Goal: Task Accomplishment & Management: Manage account settings

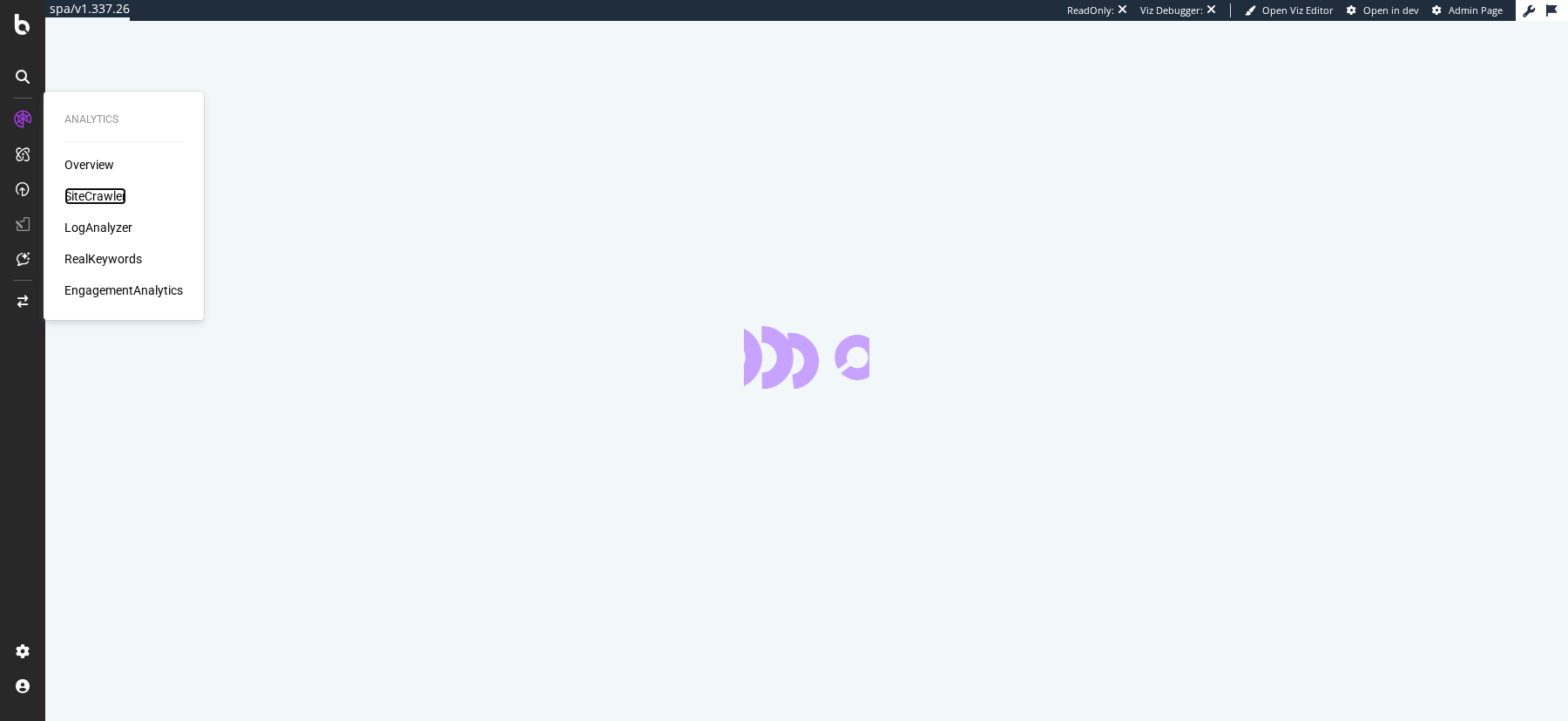
click at [100, 199] on div "SiteCrawler" at bounding box center [96, 196] width 62 height 18
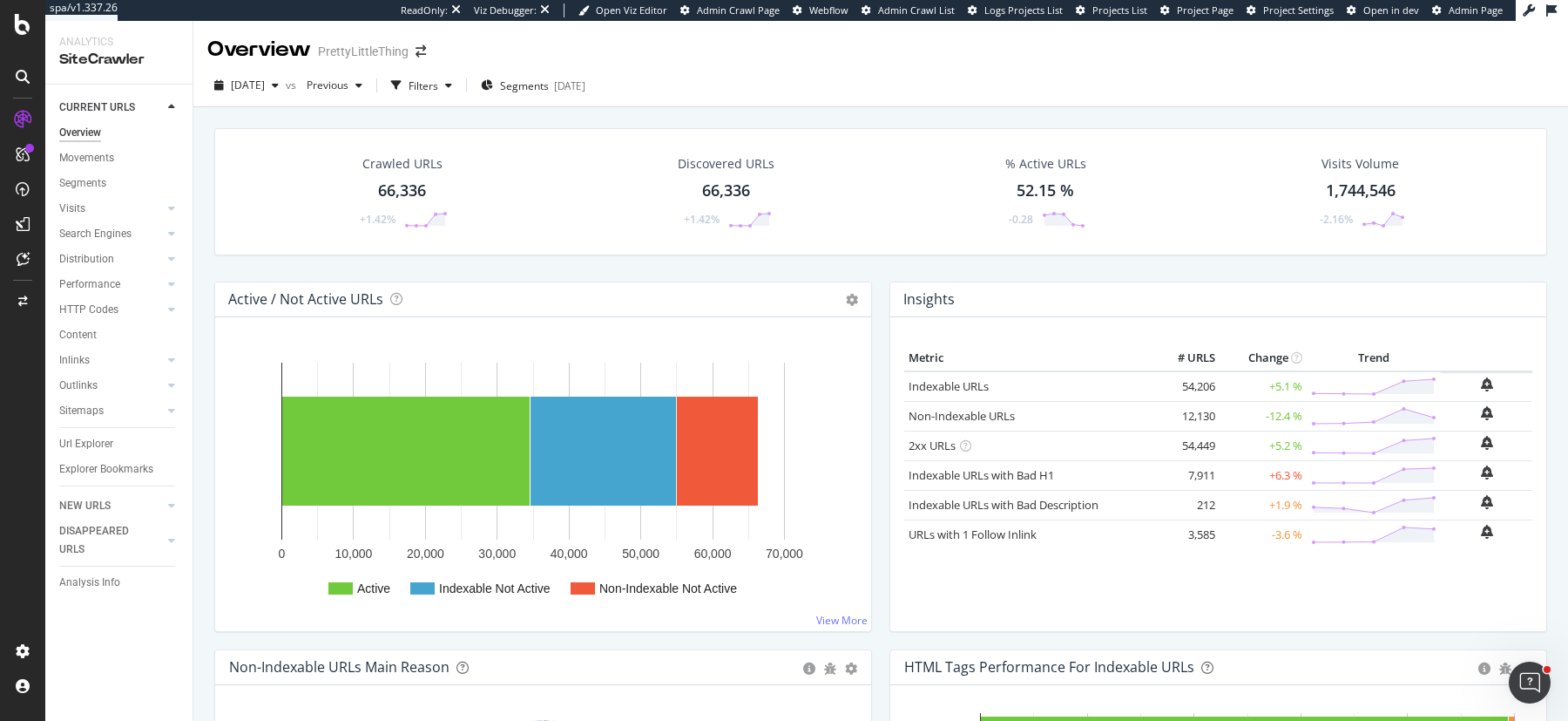
click at [201, 408] on div "Crawled URLs 66,336 +1.42% Discovered URLs 66,336 +1.42% % Active URLs 52.15 % …" at bounding box center [880, 457] width 1375 height 700
click at [66, 203] on div "Visits" at bounding box center [72, 208] width 26 height 19
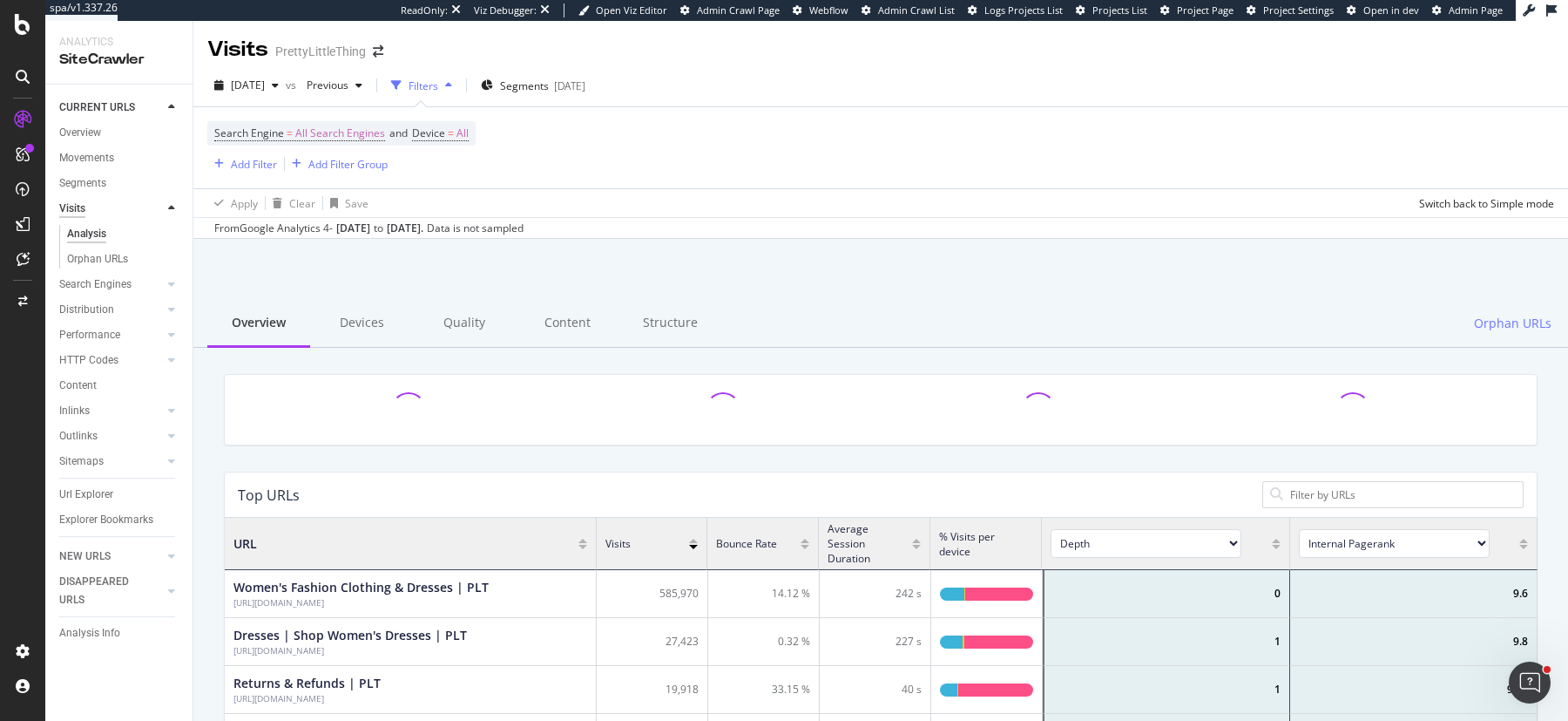
scroll to position [523, 1312]
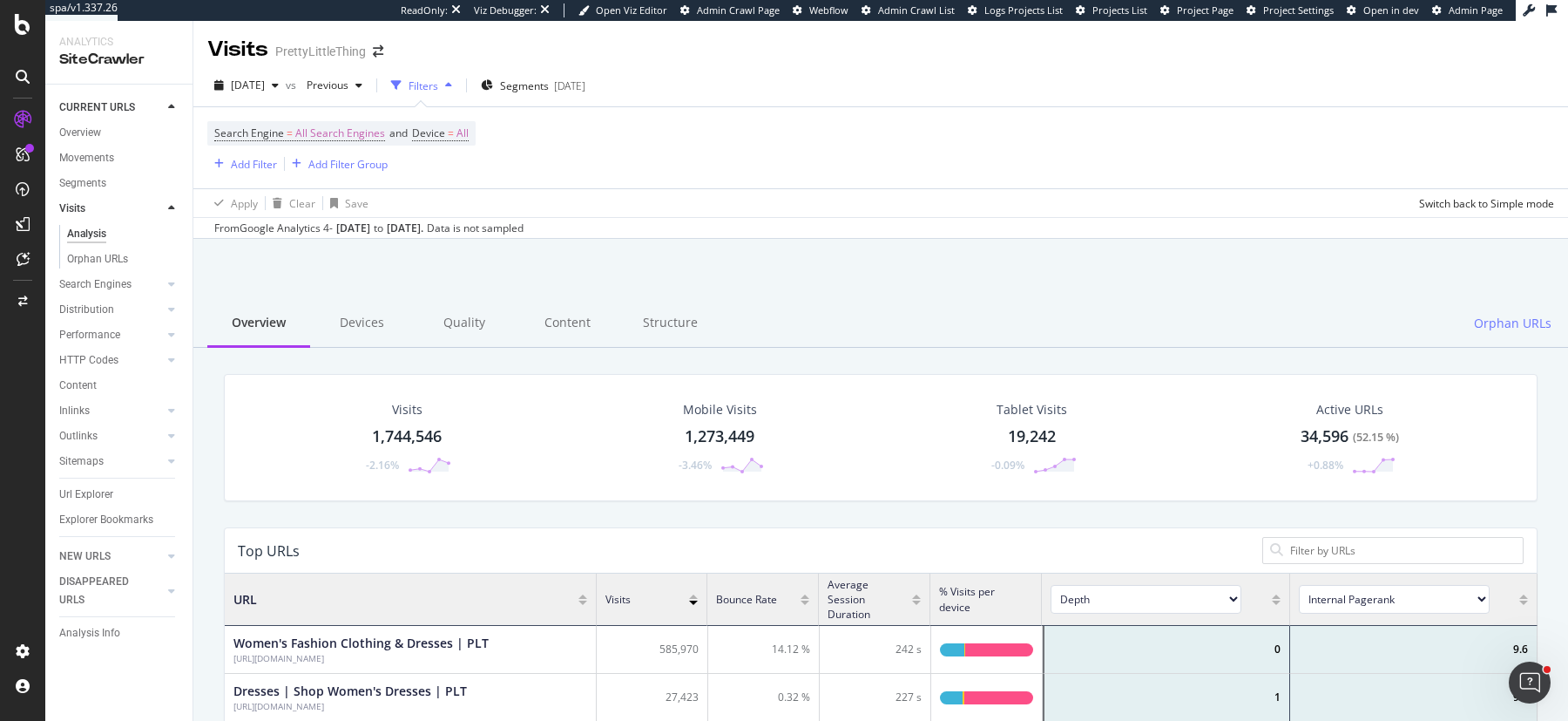
click at [407, 436] on div "1,744,546" at bounding box center [407, 437] width 70 height 23
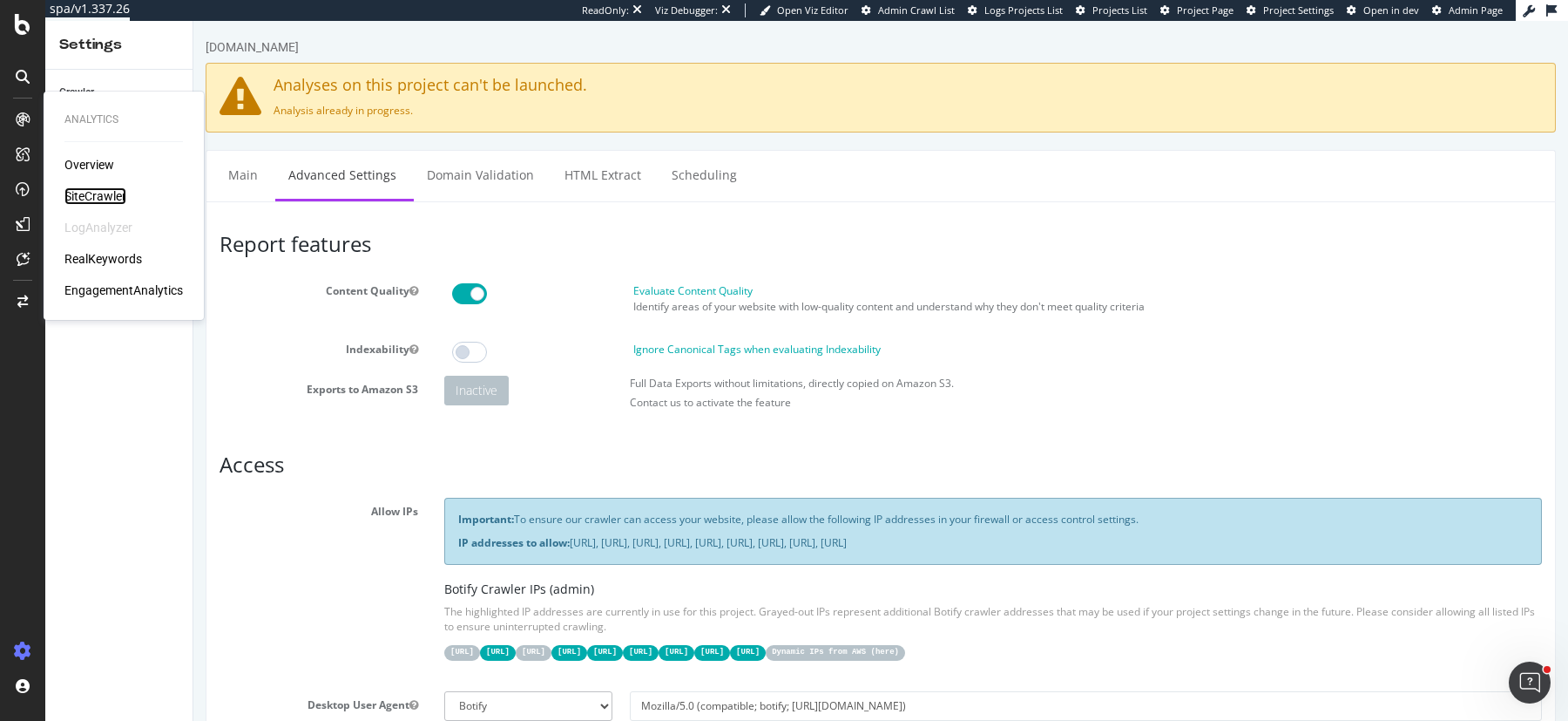
click at [95, 201] on div "SiteCrawler" at bounding box center [96, 196] width 62 height 18
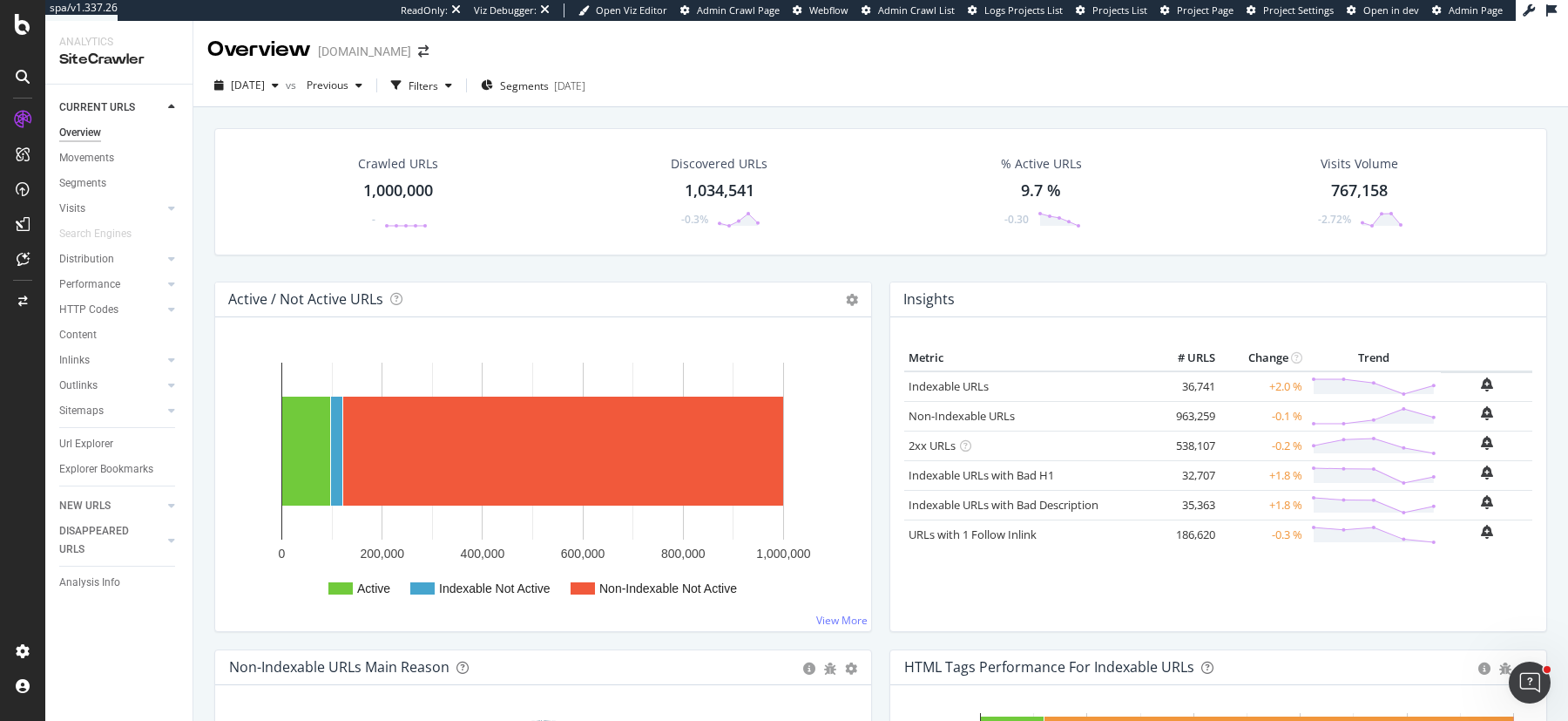
click at [197, 278] on div "Crawled URLs 1,000,000 - Discovered URLs 1,034,541 -0.3% % Active URLs 9.7 % -0…" at bounding box center [880, 457] width 1375 height 700
click at [265, 90] on span "[DATE]" at bounding box center [247, 84] width 34 height 15
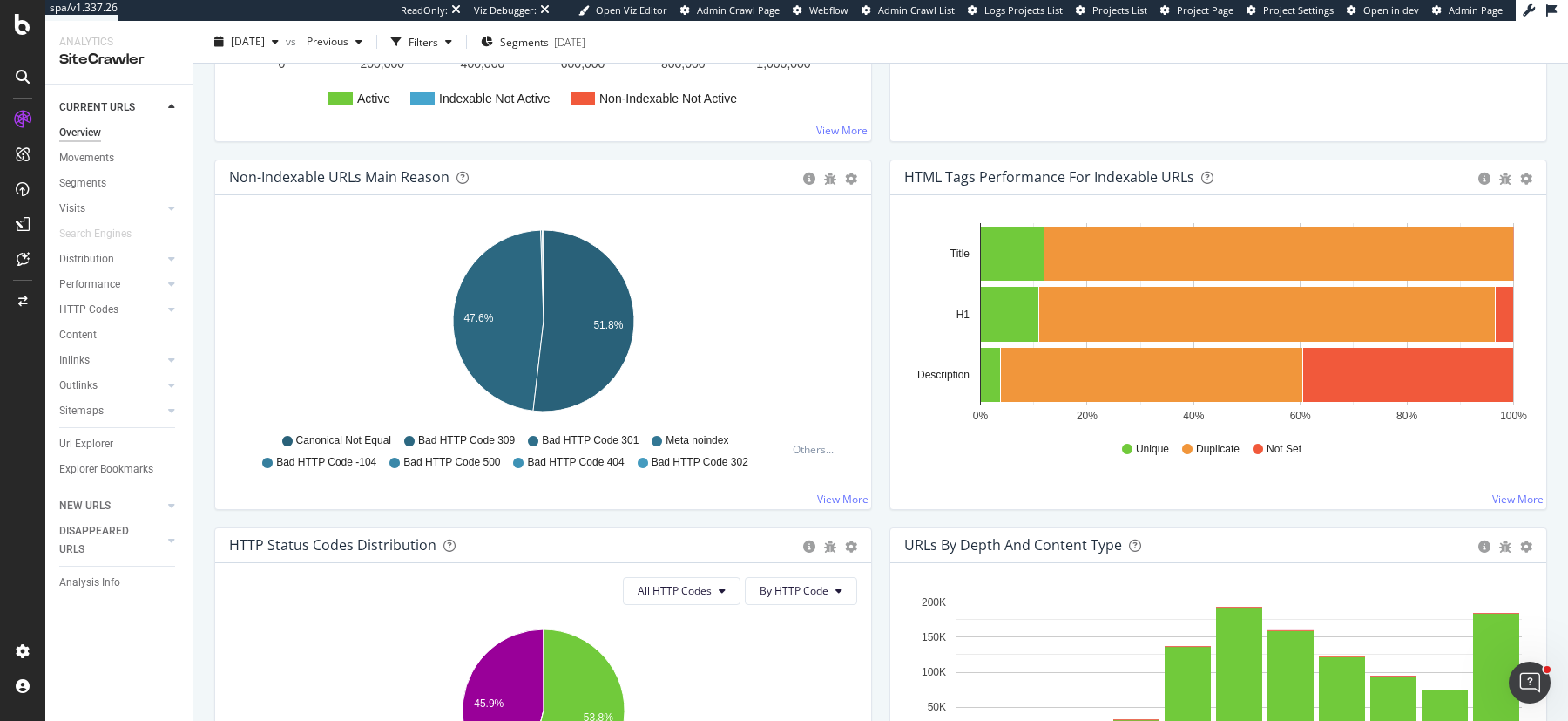
scroll to position [495, 0]
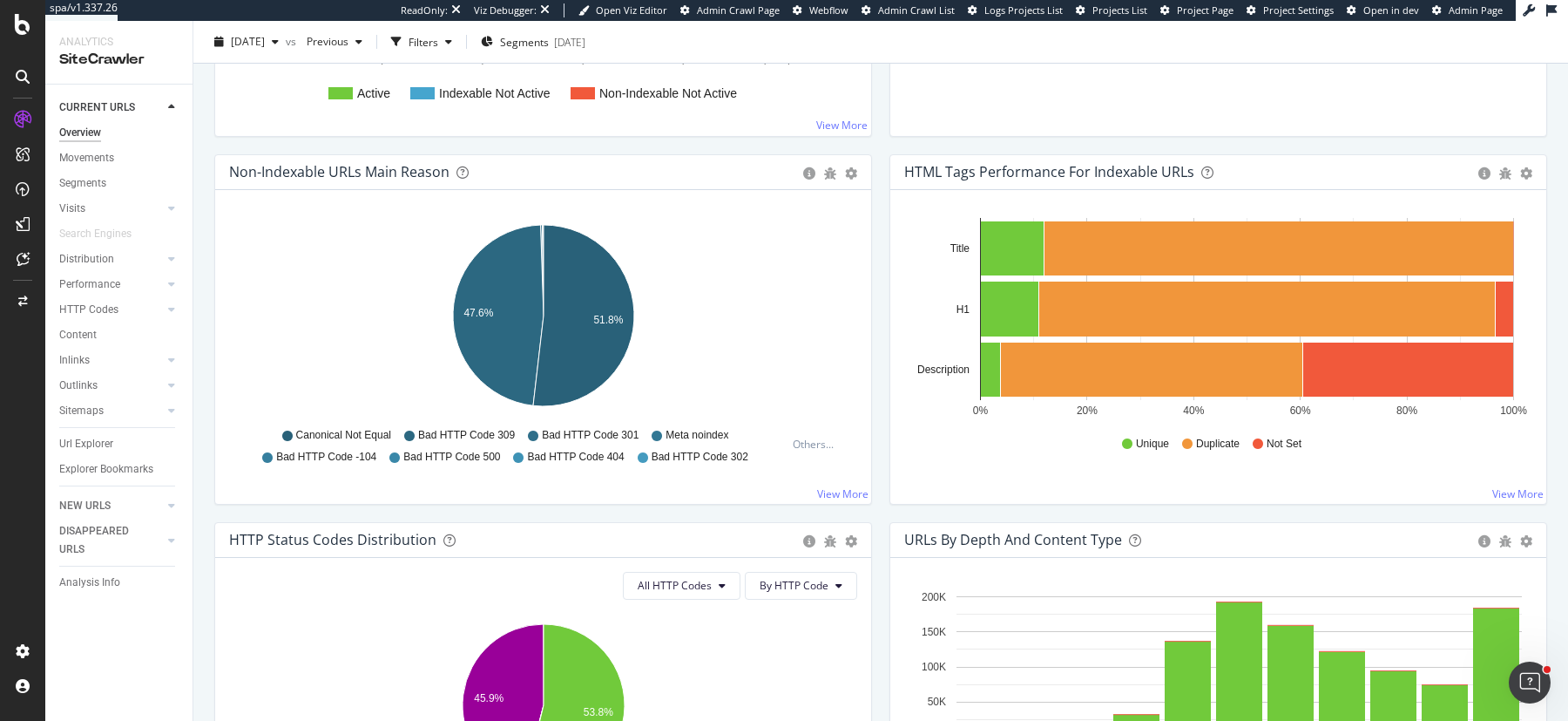
click at [878, 517] on div "Non-Indexable URLs Main Reason Pie Table Export as CSV Add to Custom Report Hol…" at bounding box center [543, 338] width 675 height 368
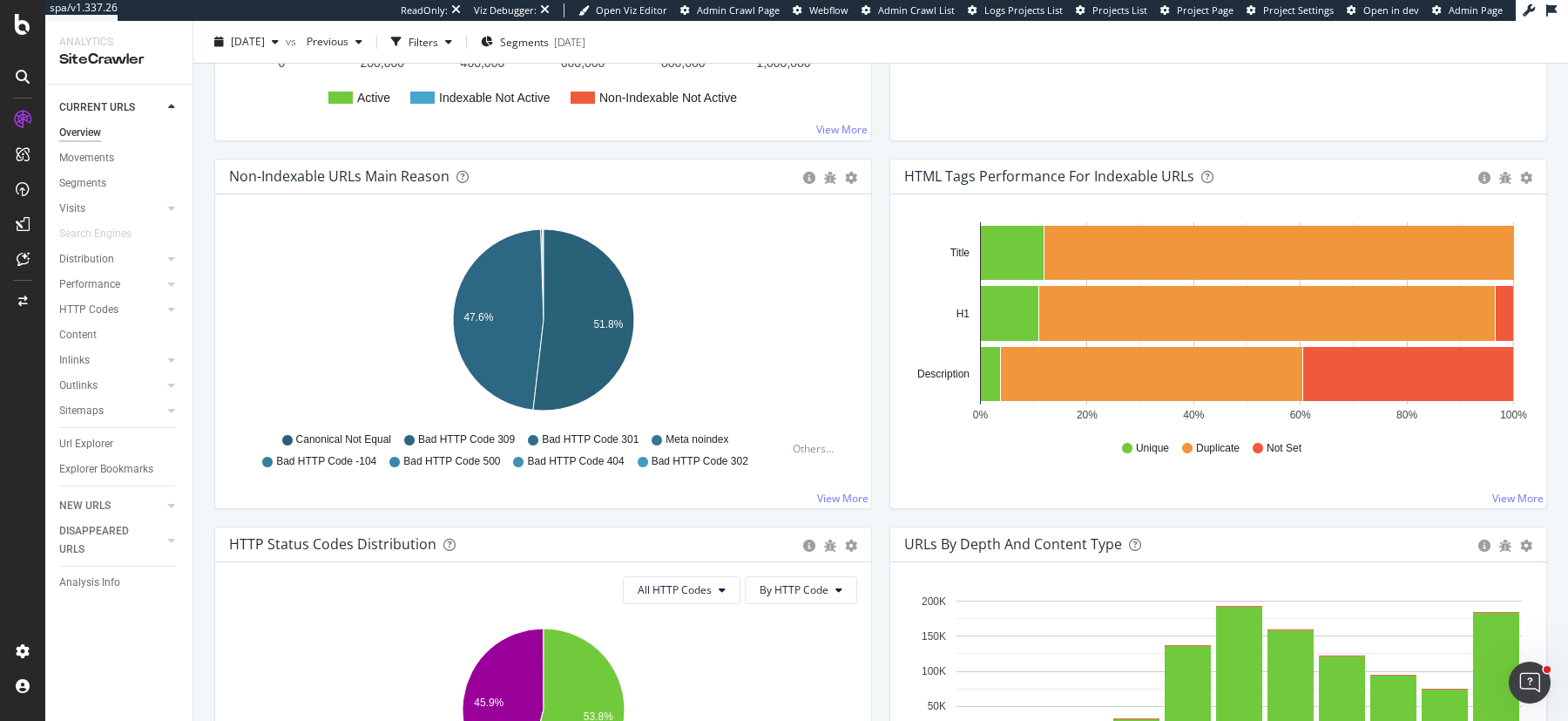
scroll to position [492, 0]
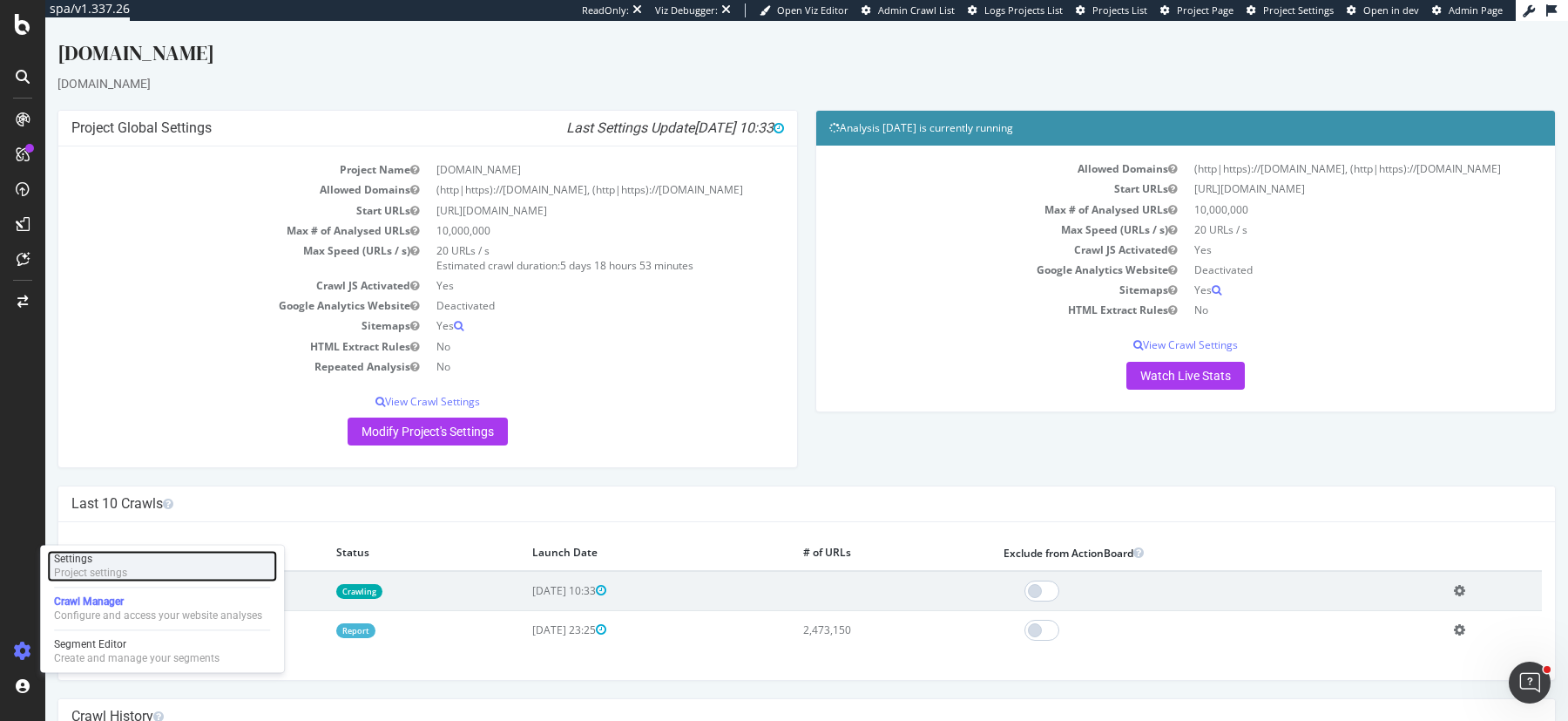
click at [98, 573] on div "Project settings" at bounding box center [90, 573] width 74 height 14
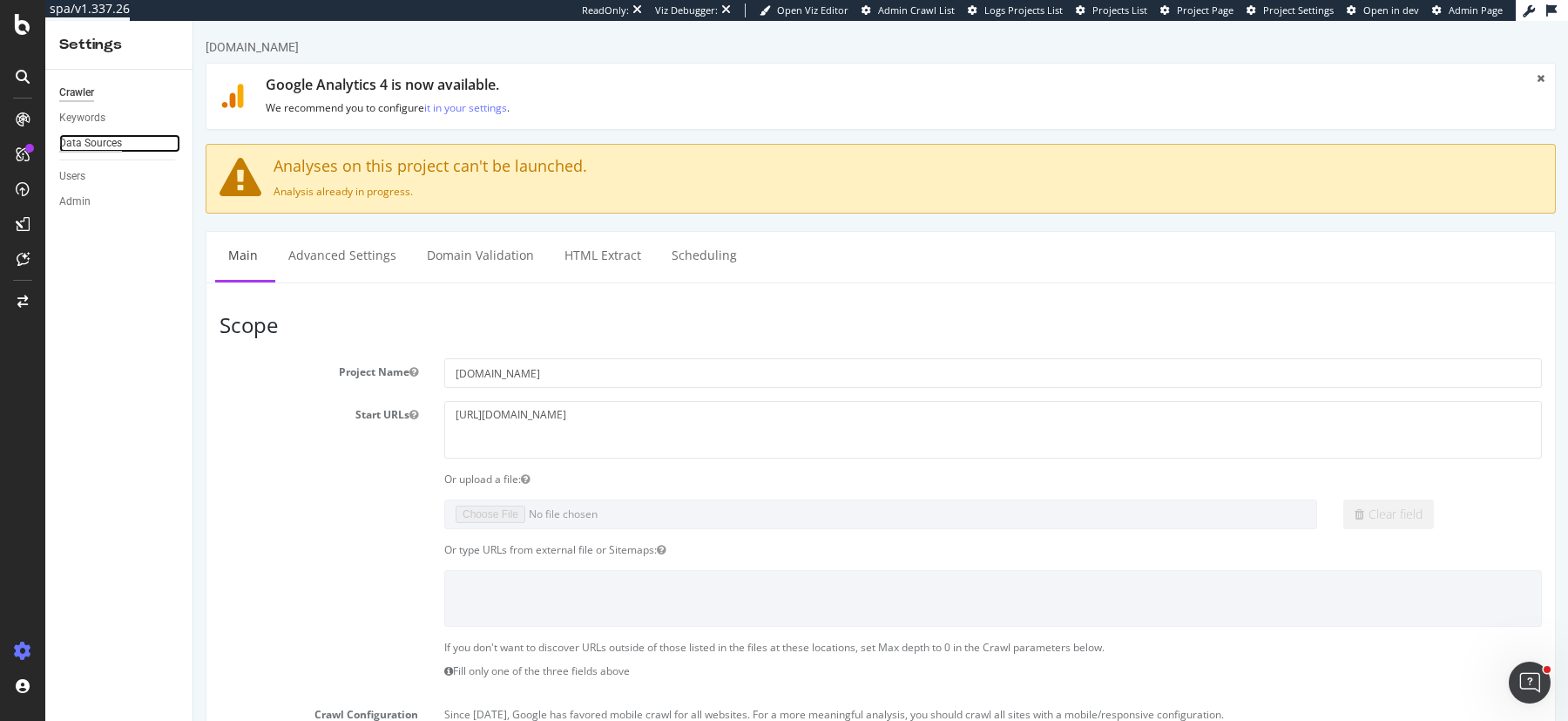
click at [81, 151] on div "Data Sources" at bounding box center [90, 143] width 63 height 19
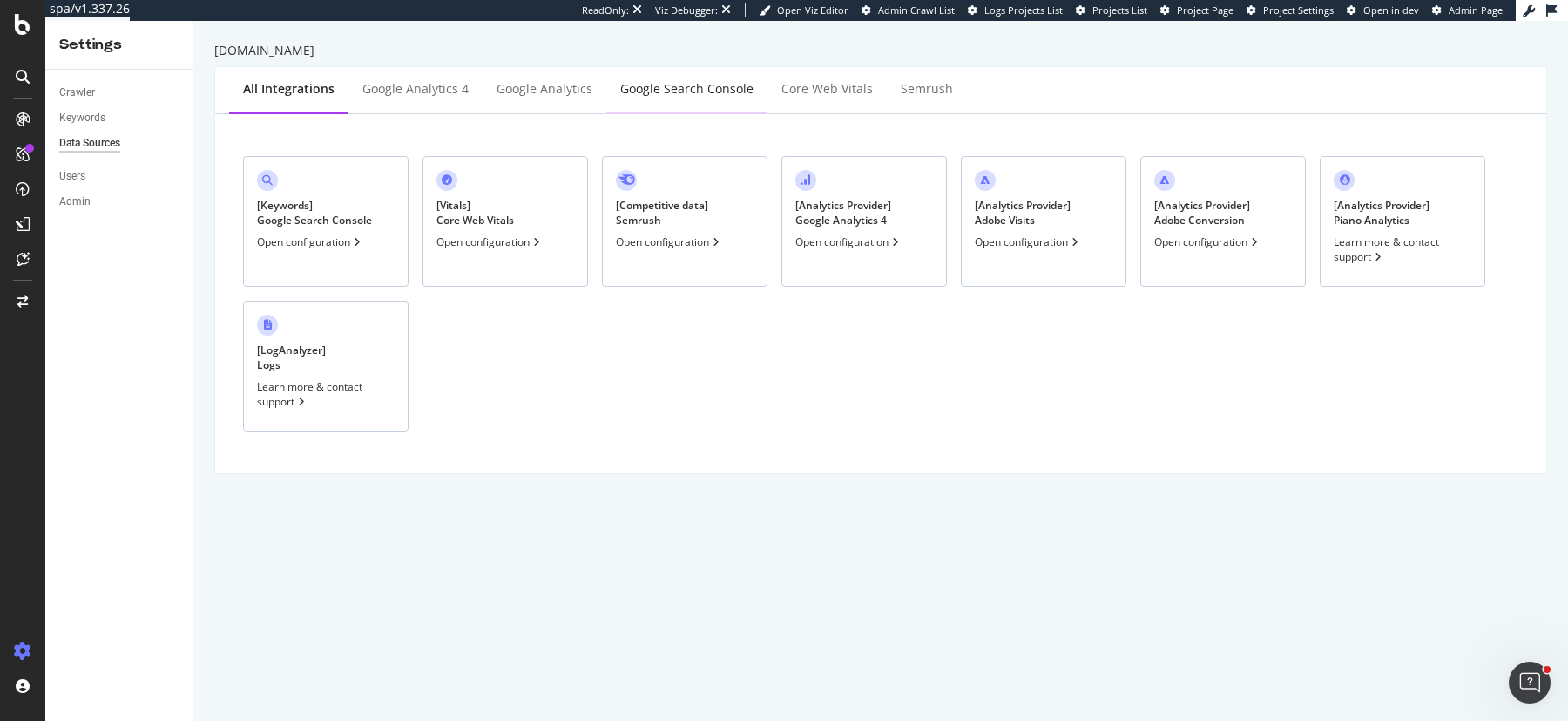
click at [701, 89] on div "Google Search Console" at bounding box center [687, 89] width 133 height 18
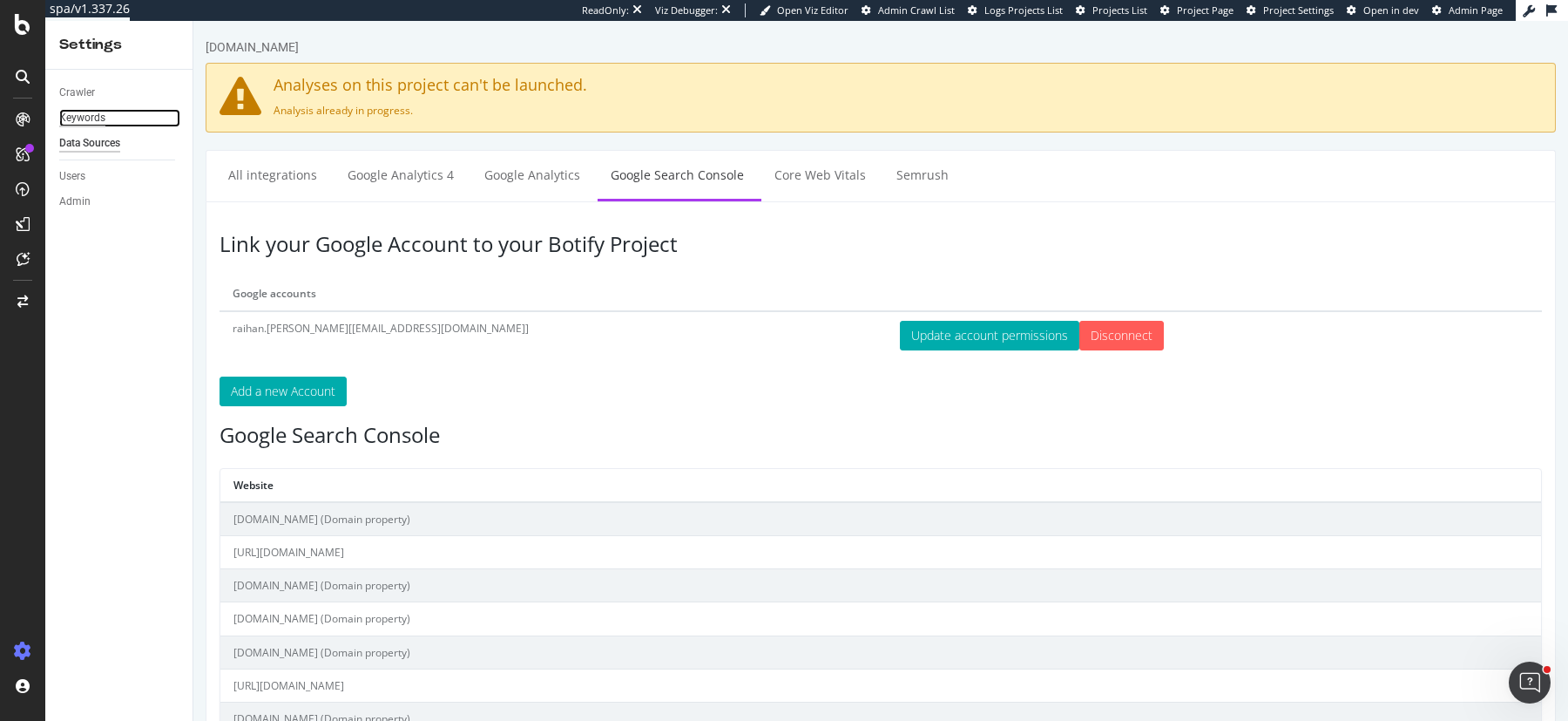
click at [88, 126] on div "Keywords" at bounding box center [82, 118] width 46 height 19
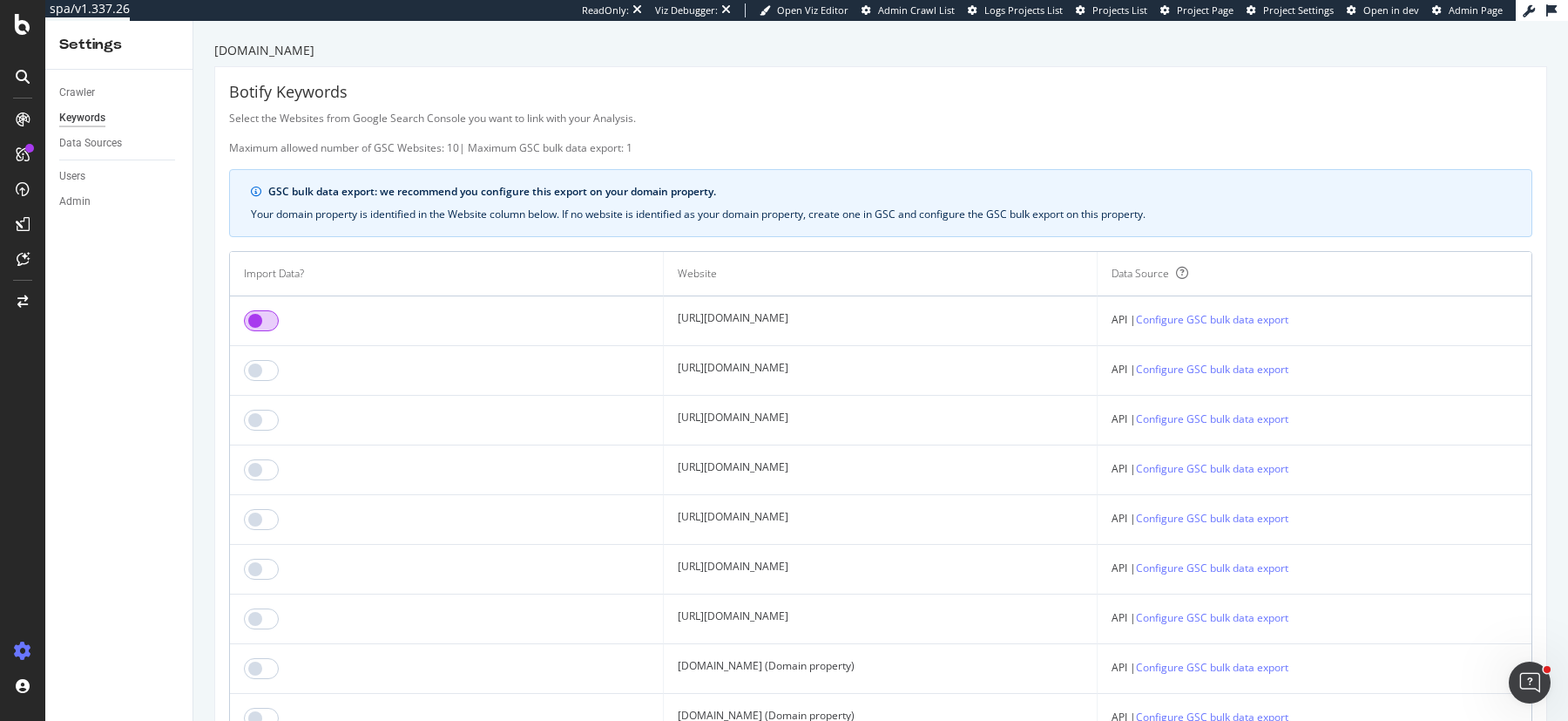
click at [263, 323] on input "checkbox" at bounding box center [261, 321] width 35 height 21
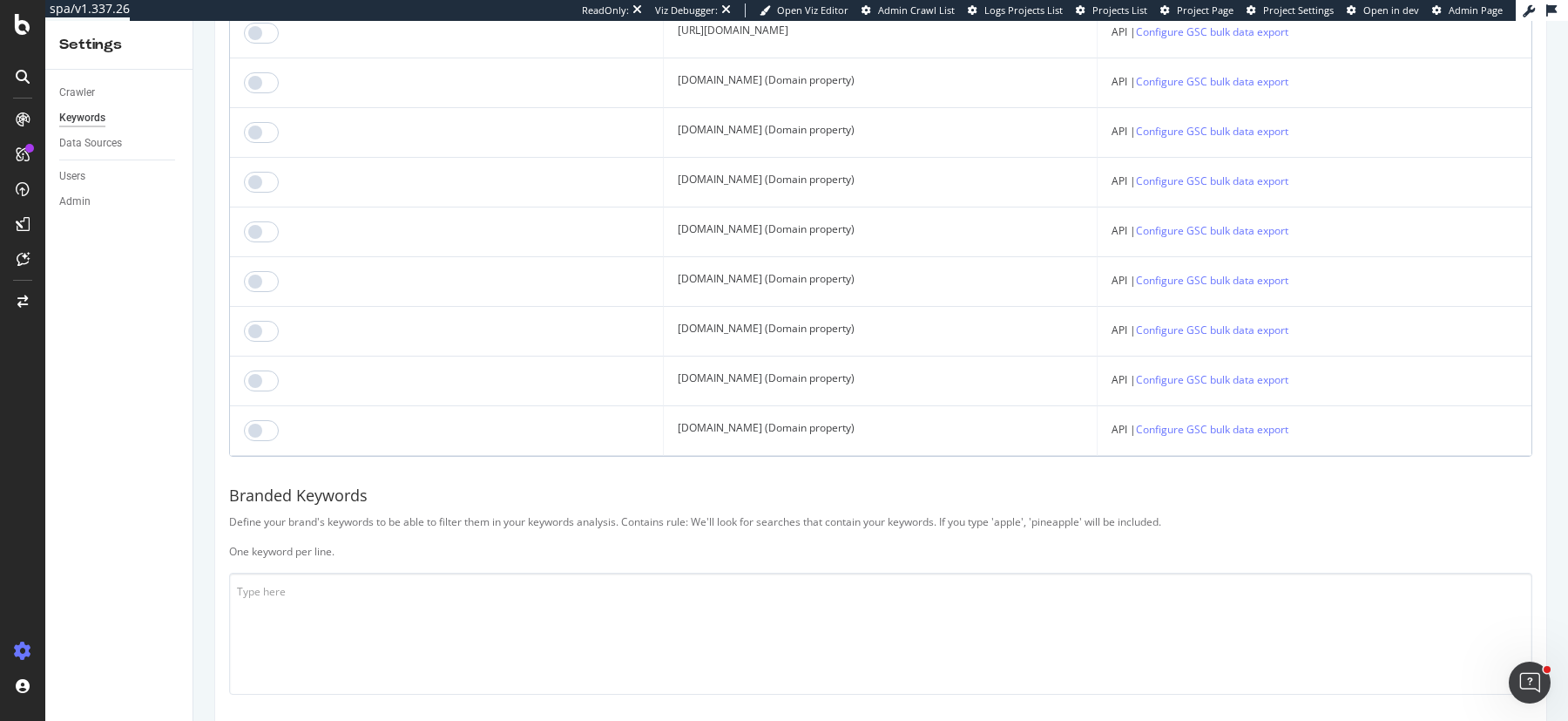
scroll to position [818, 0]
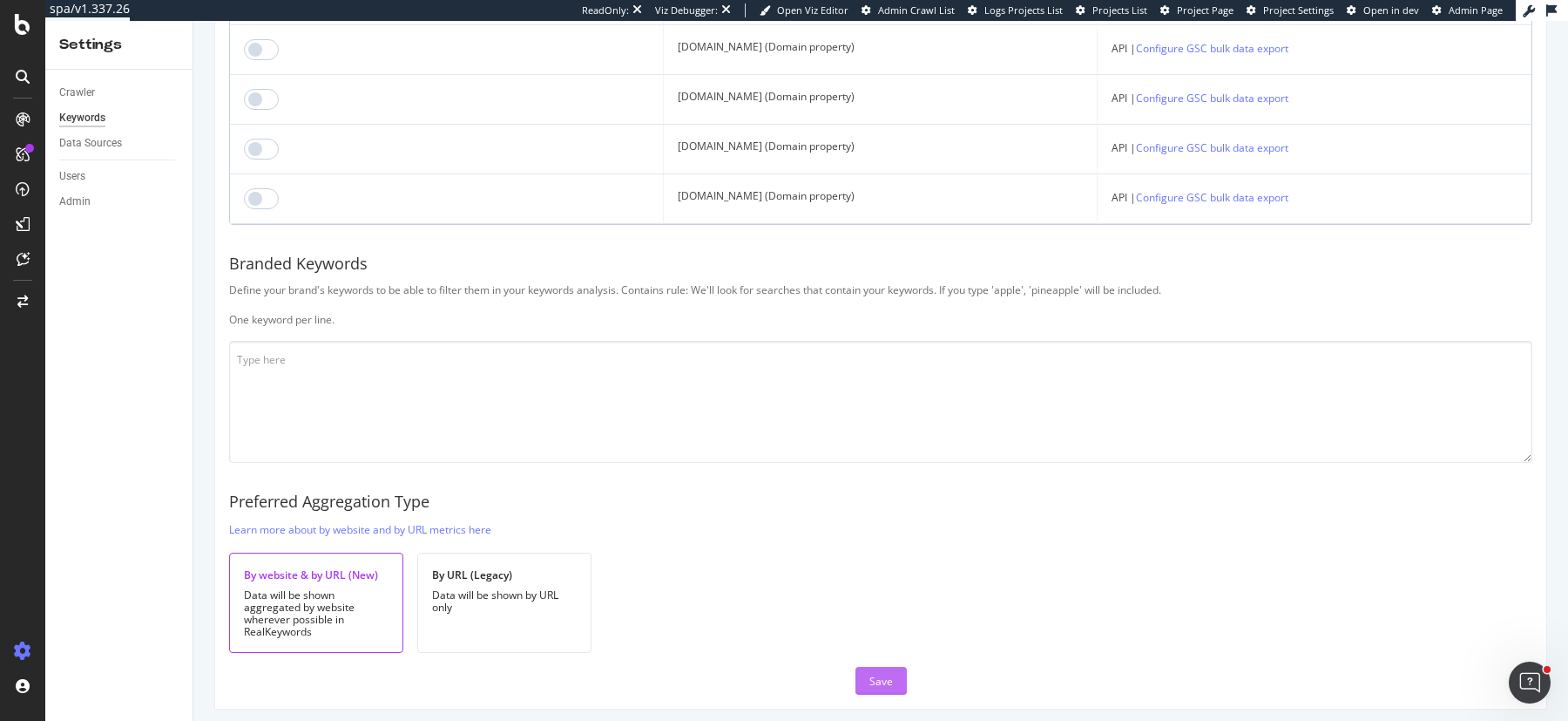
click at [882, 674] on div "Save" at bounding box center [881, 681] width 24 height 15
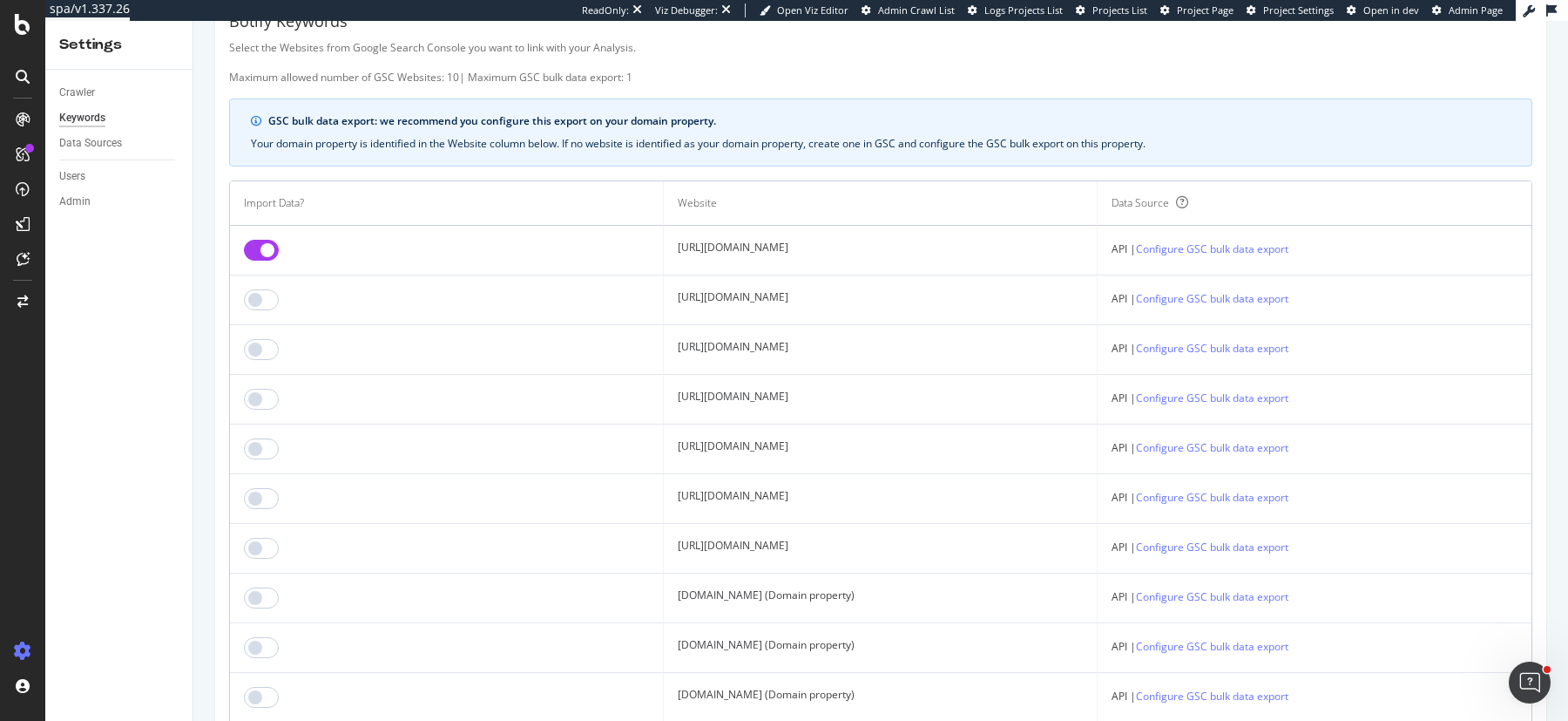
scroll to position [0, 0]
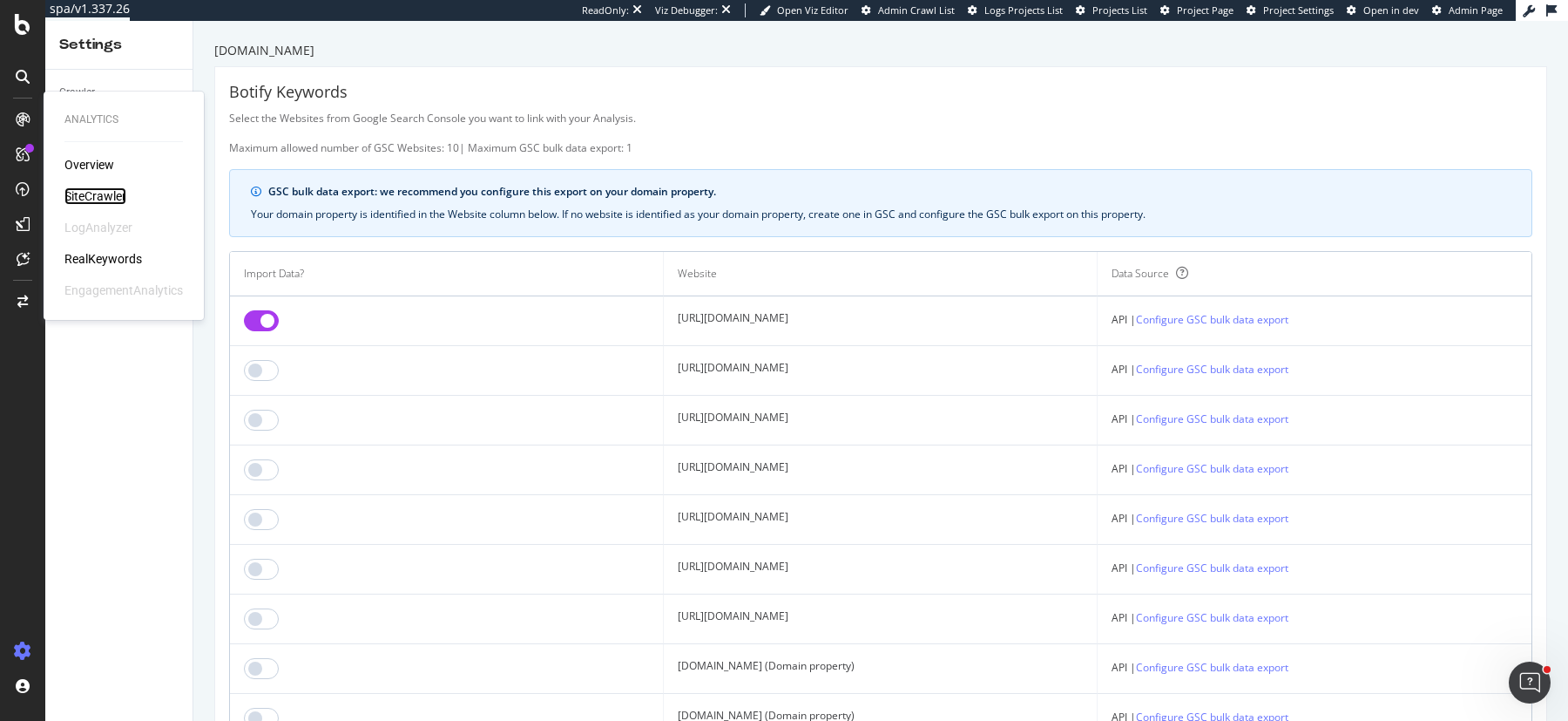
click at [86, 201] on div "SiteCrawler" at bounding box center [96, 196] width 62 height 18
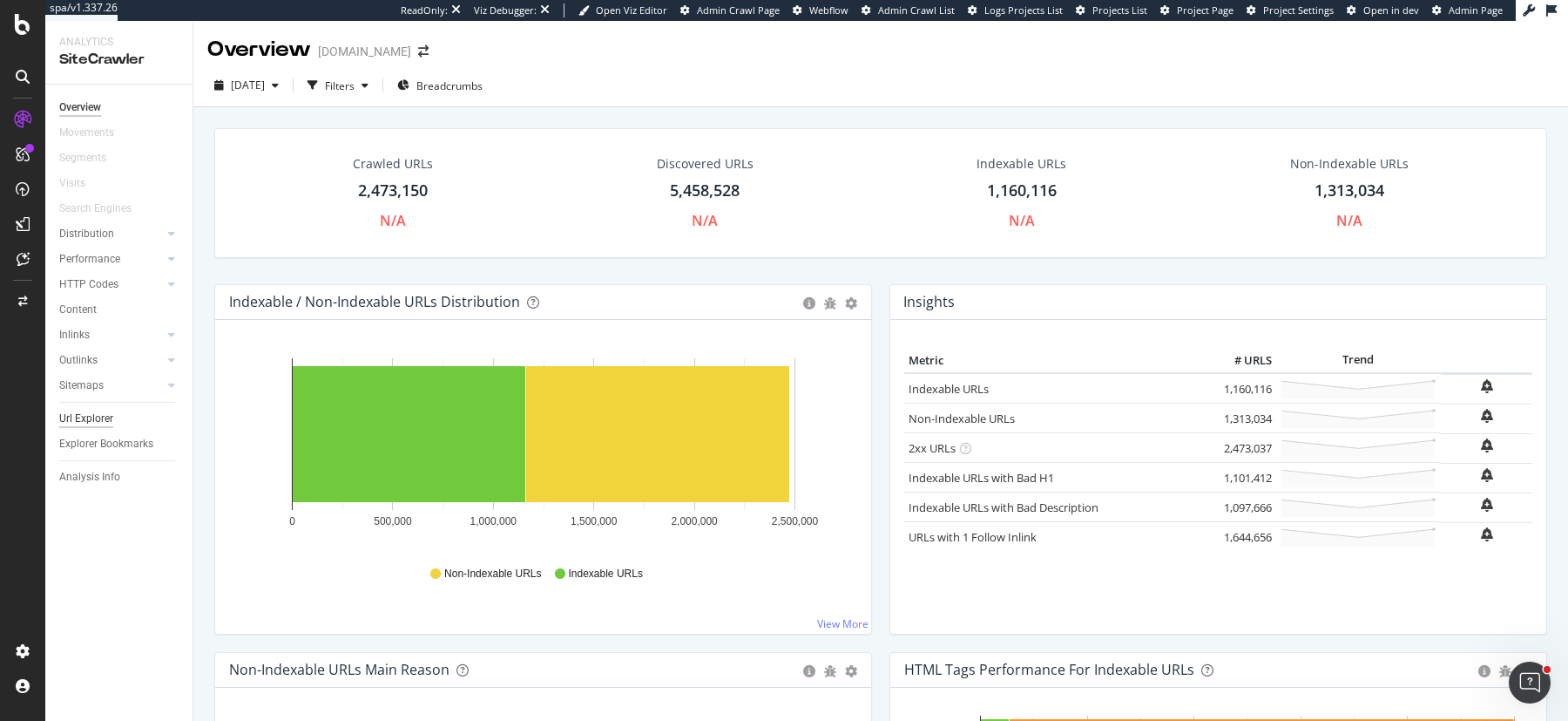
click at [91, 422] on div "Url Explorer" at bounding box center [86, 419] width 54 height 19
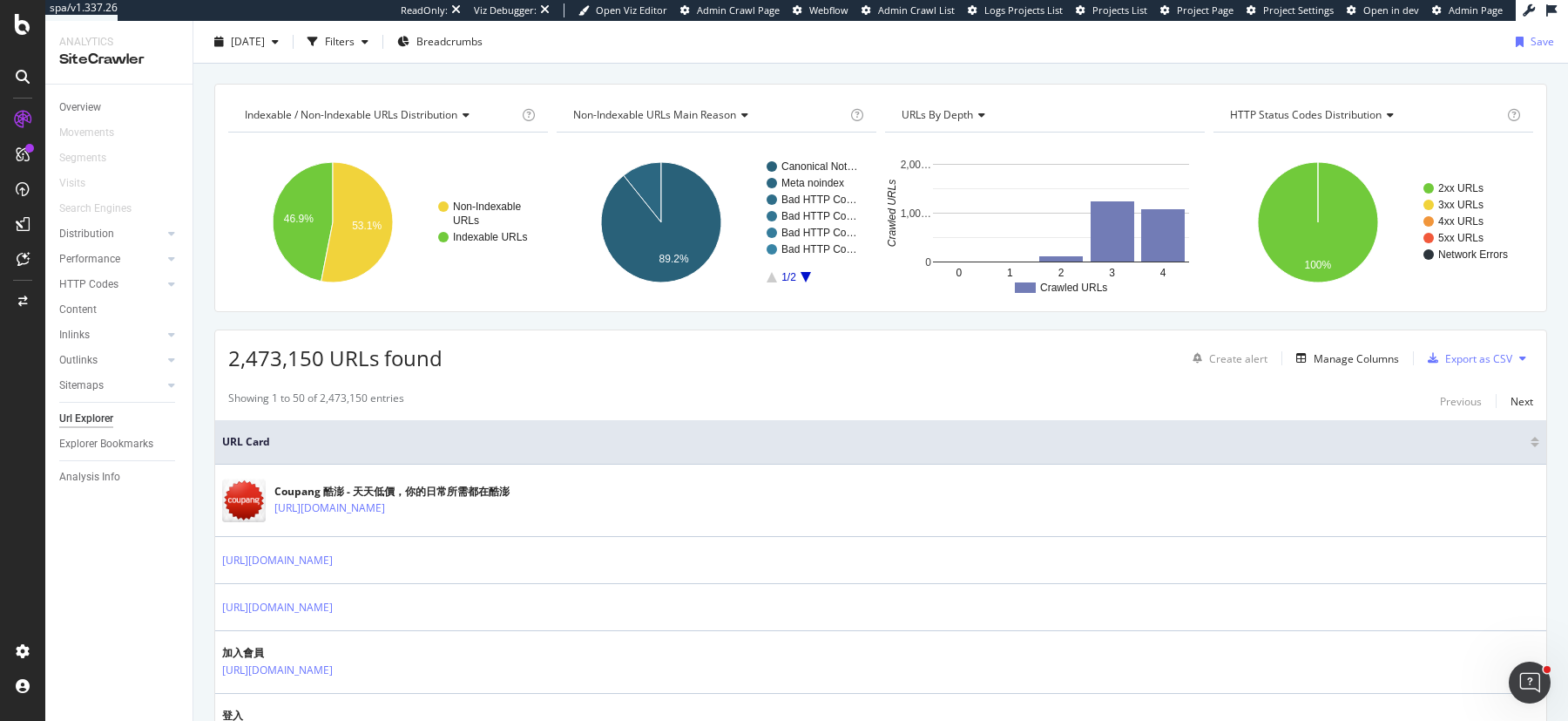
scroll to position [187, 0]
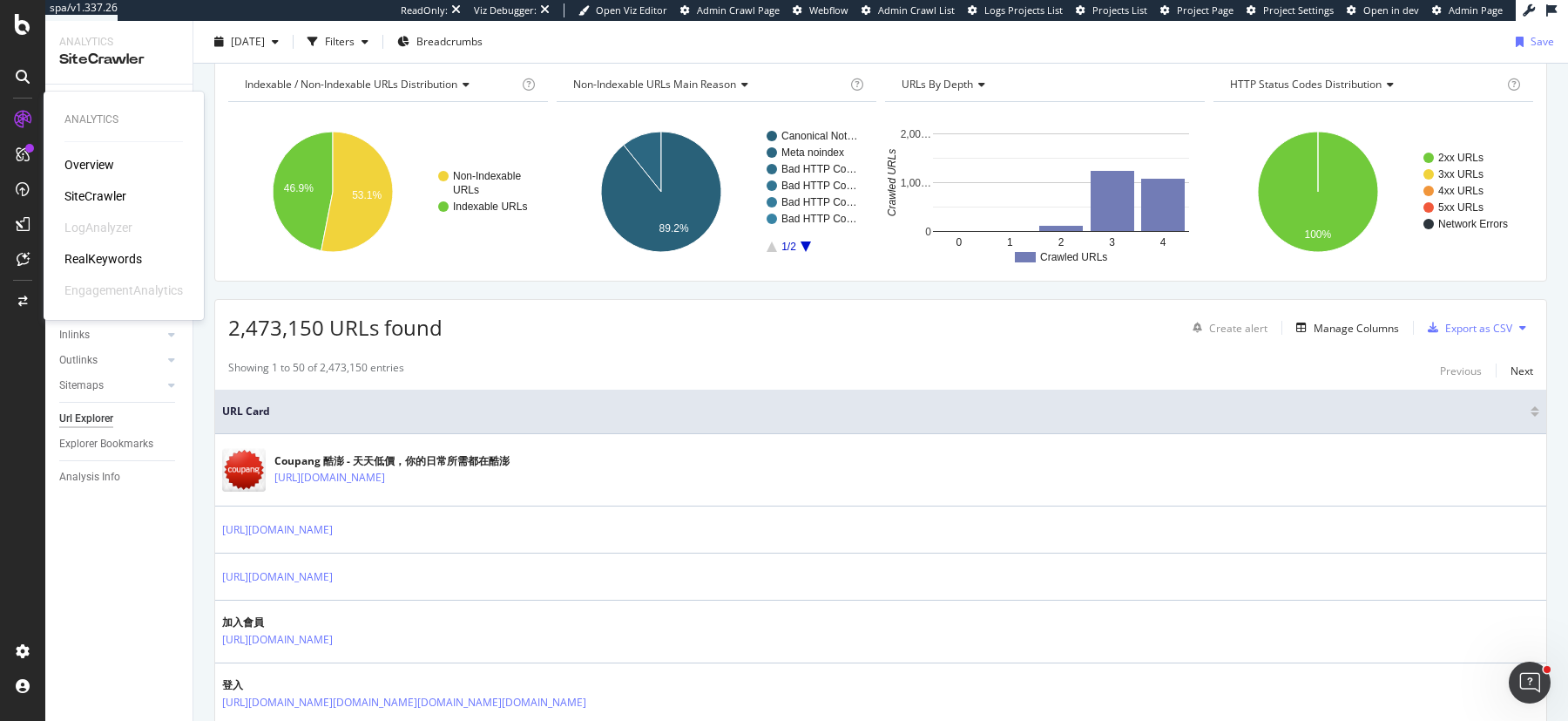
click at [102, 228] on div "LogAnalyzer" at bounding box center [98, 228] width 68 height 18
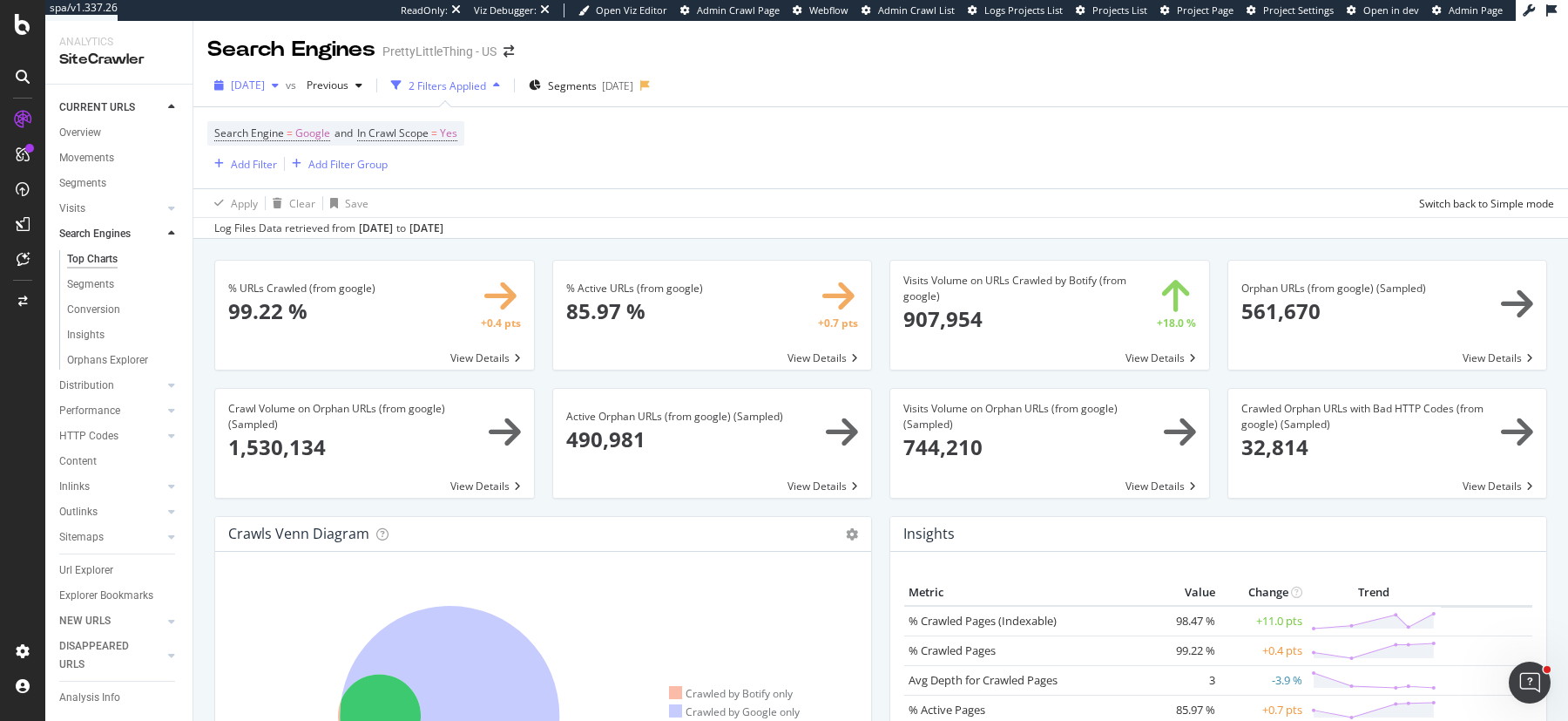
click at [265, 90] on span "2025 Jul. 12th" at bounding box center [247, 84] width 34 height 15
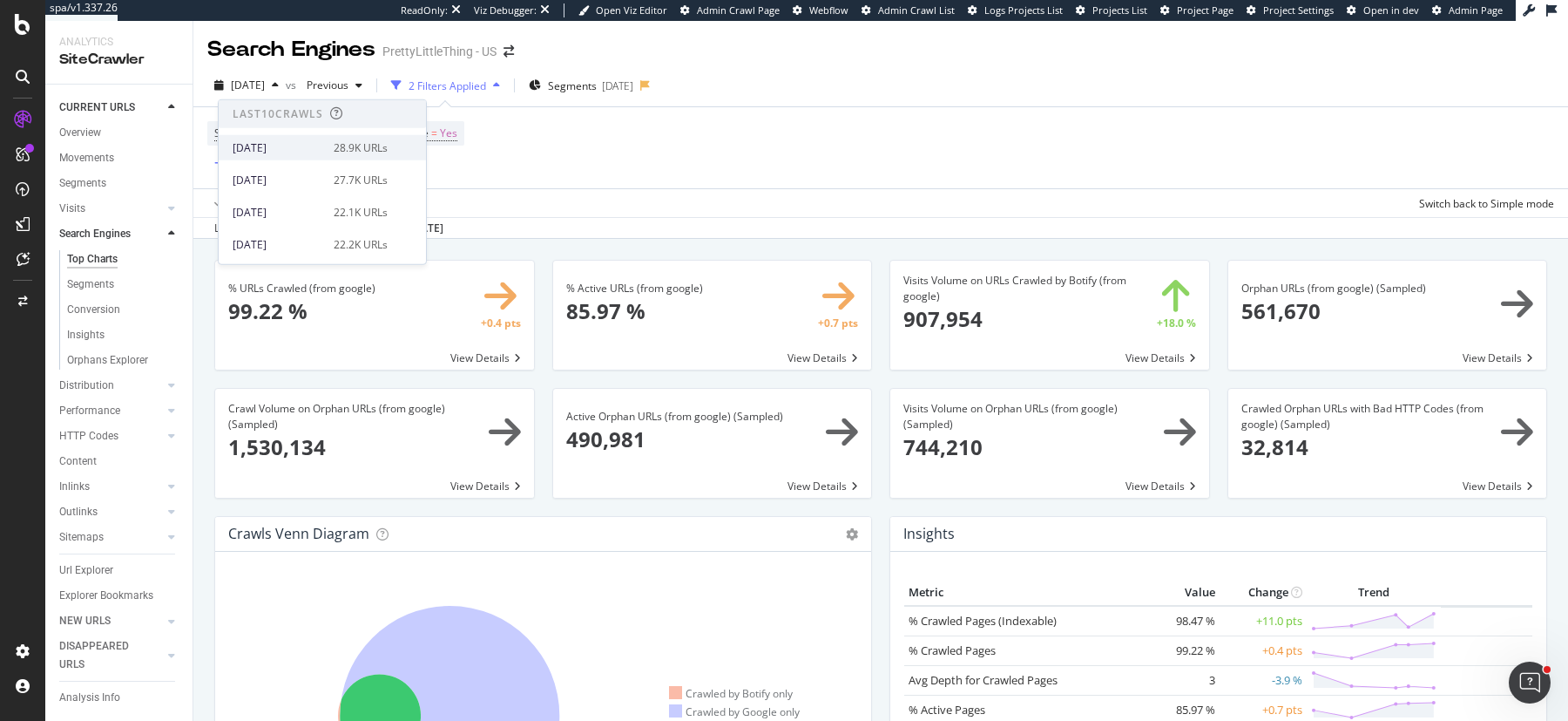
click at [302, 157] on div "2025 Sep. 13th 28.9K URLs" at bounding box center [323, 147] width 207 height 26
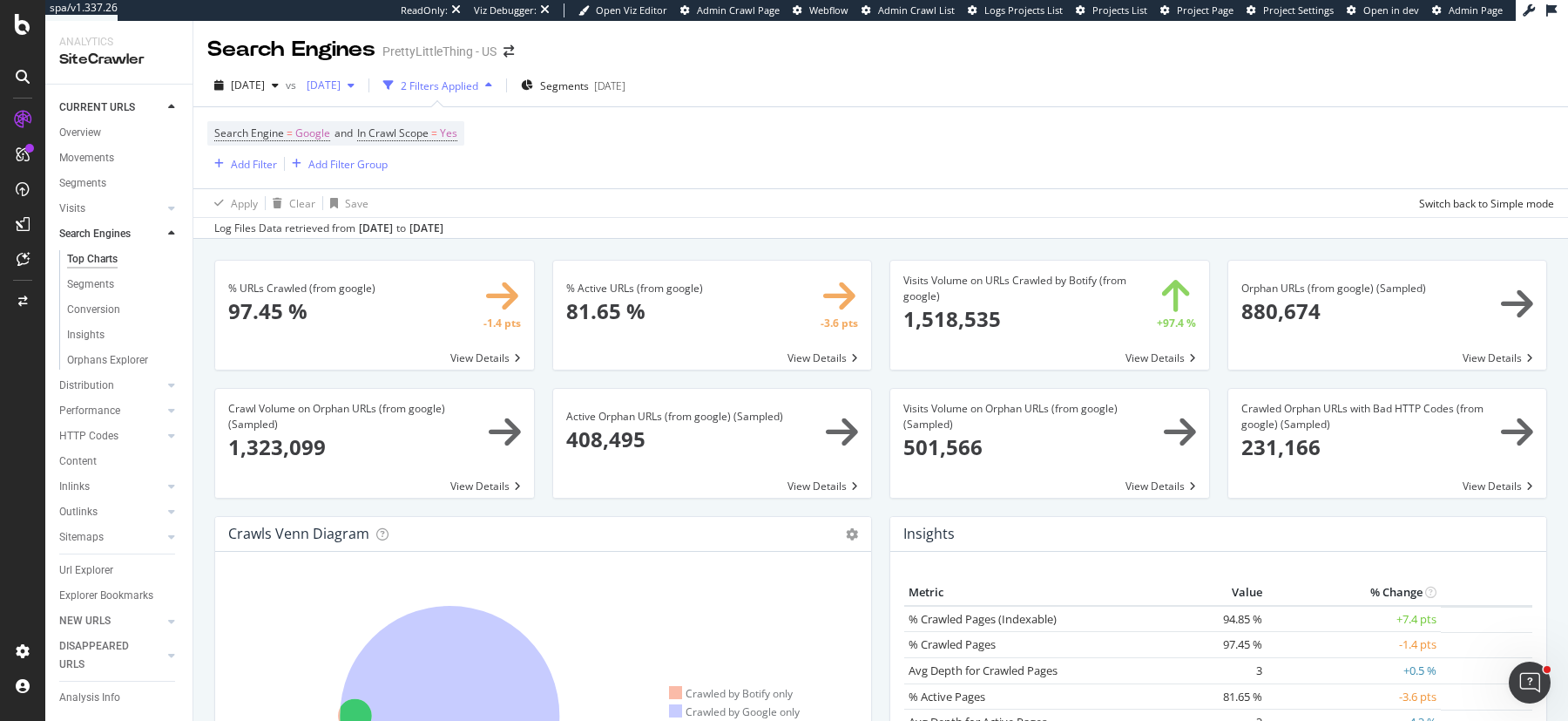
click at [362, 93] on div "2025 Jun. 14th" at bounding box center [331, 85] width 62 height 26
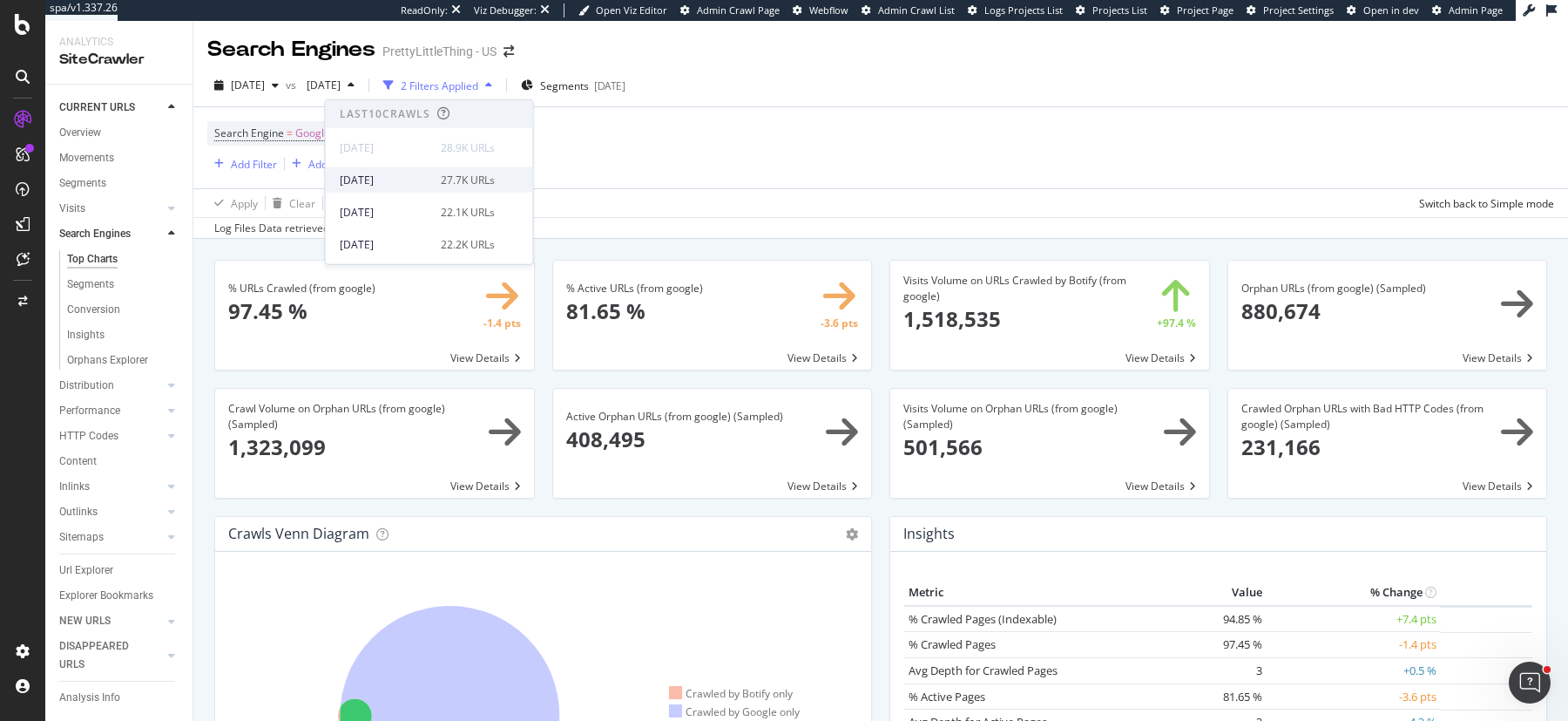
click at [384, 177] on div "2025 Sep. 6th" at bounding box center [385, 180] width 90 height 16
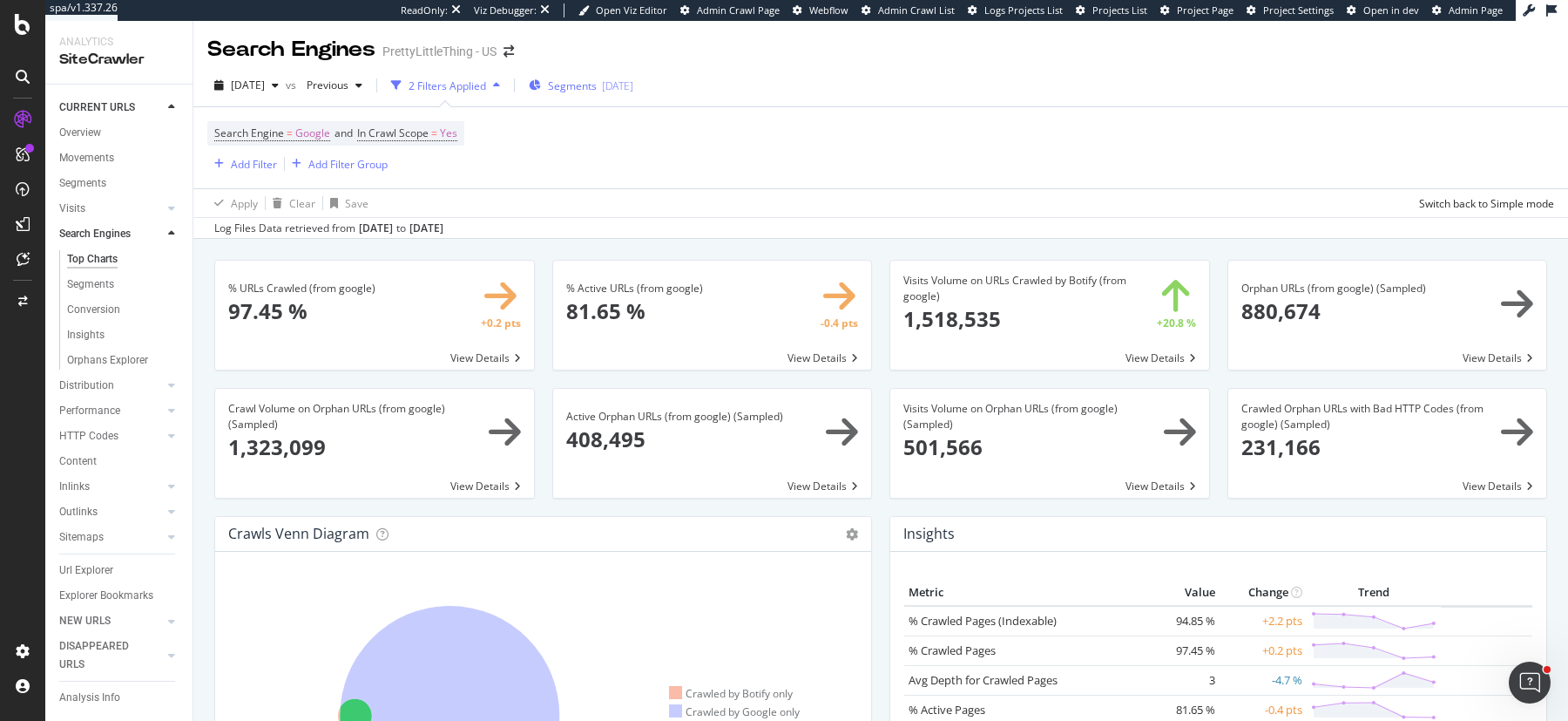
click at [609, 96] on div "Segments 2025-09-12" at bounding box center [581, 85] width 105 height 26
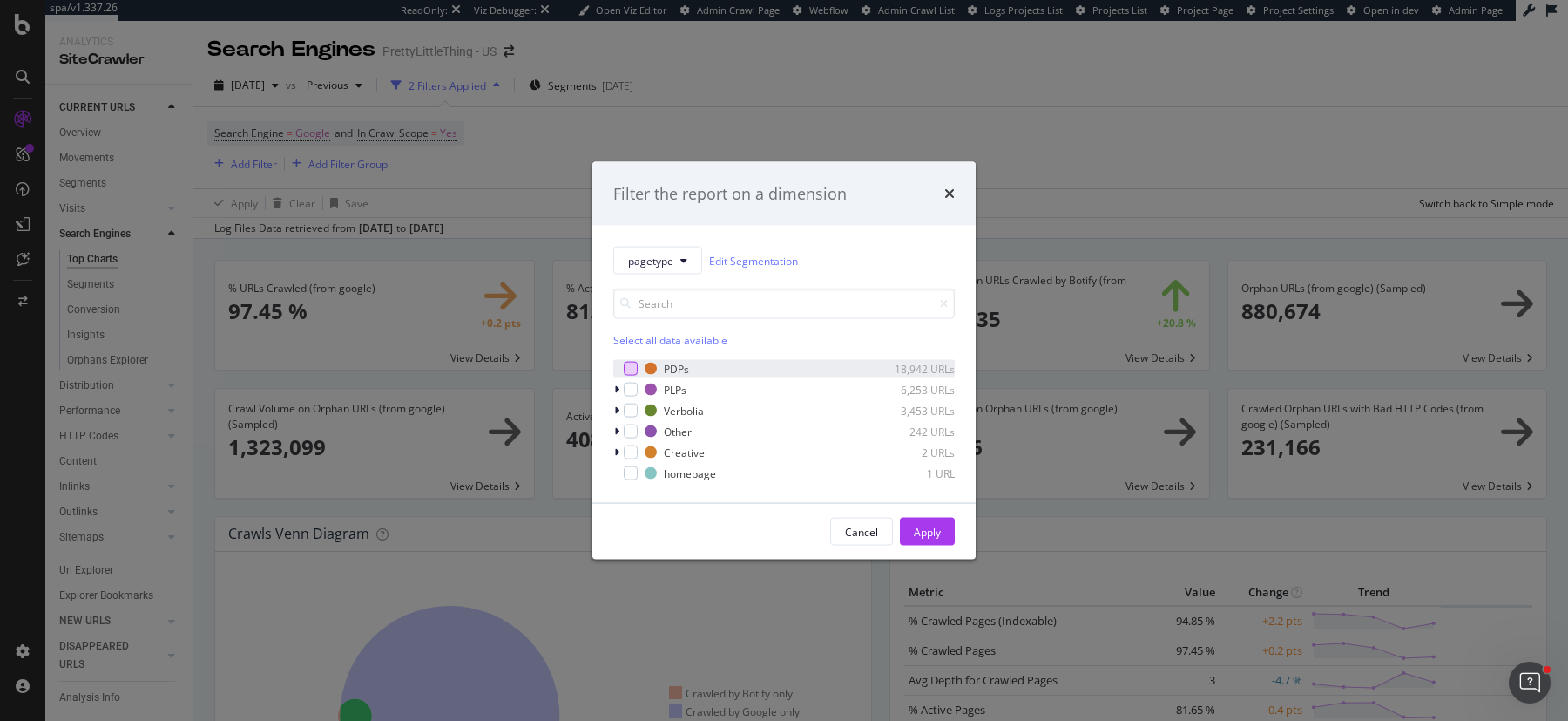
click at [632, 371] on div "modal" at bounding box center [631, 369] width 14 height 14
click at [900, 526] on button "Apply" at bounding box center [927, 531] width 55 height 27
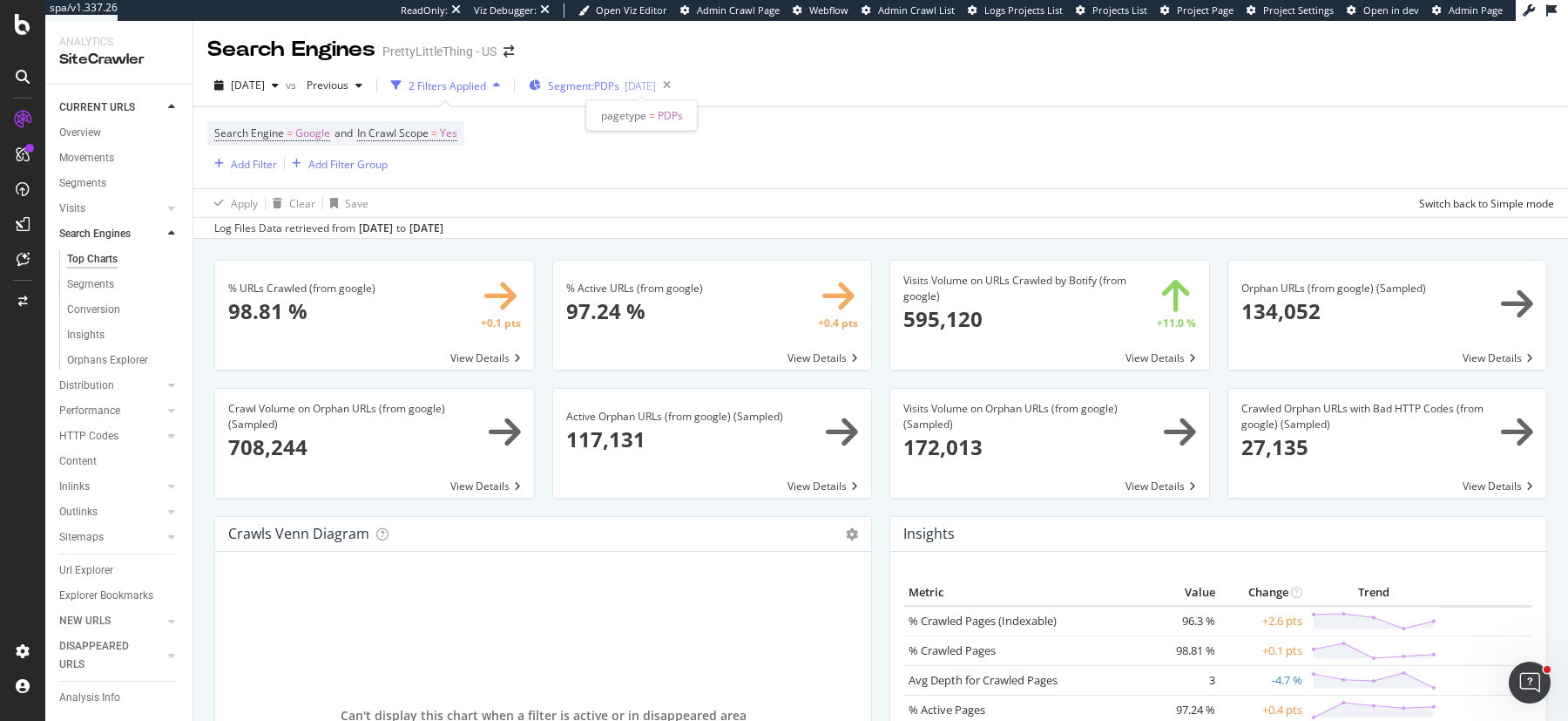
click at [620, 78] on span "Segment: PDPs" at bounding box center [583, 85] width 72 height 15
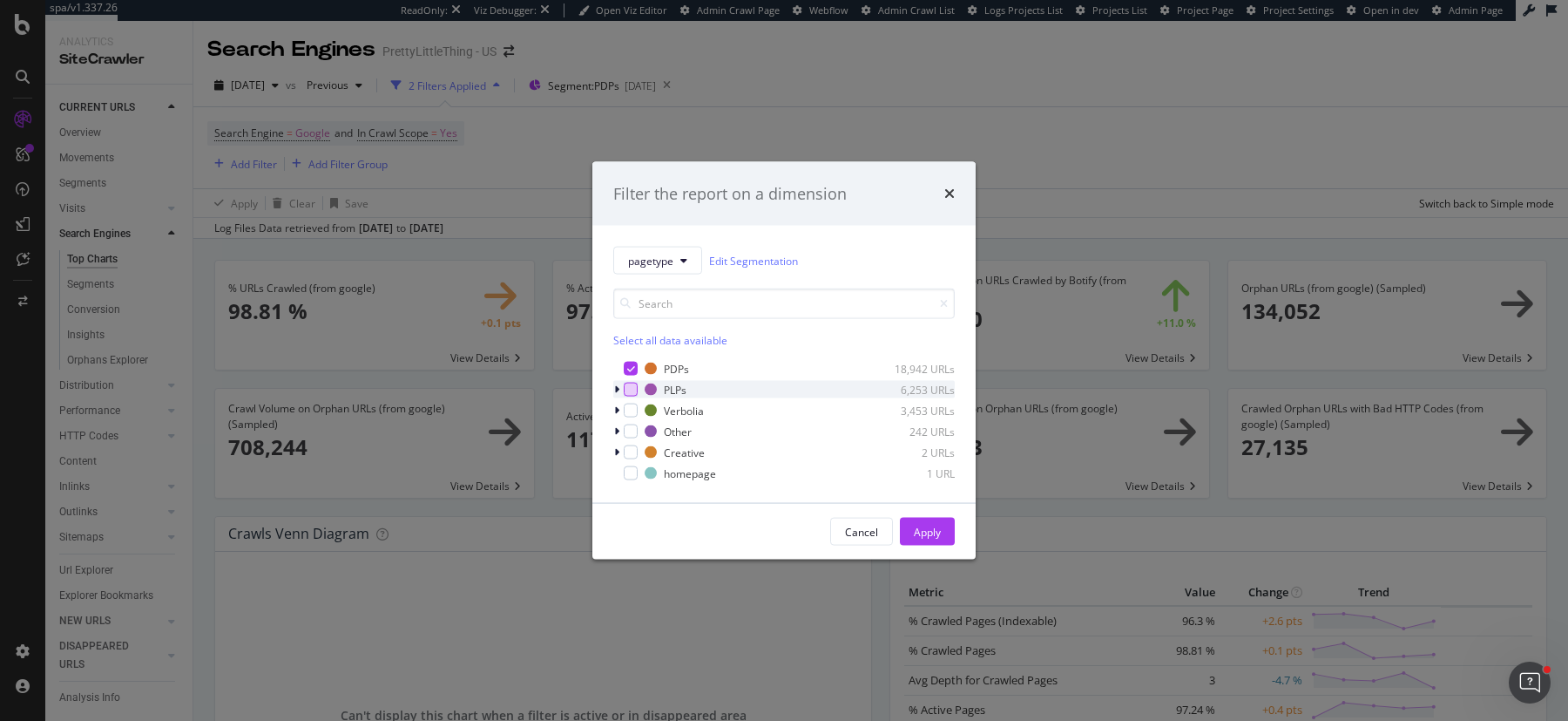
click at [627, 388] on div "modal" at bounding box center [631, 390] width 14 height 14
click at [631, 367] on icon "modal" at bounding box center [631, 369] width 8 height 9
click at [928, 538] on div "Apply" at bounding box center [927, 531] width 27 height 15
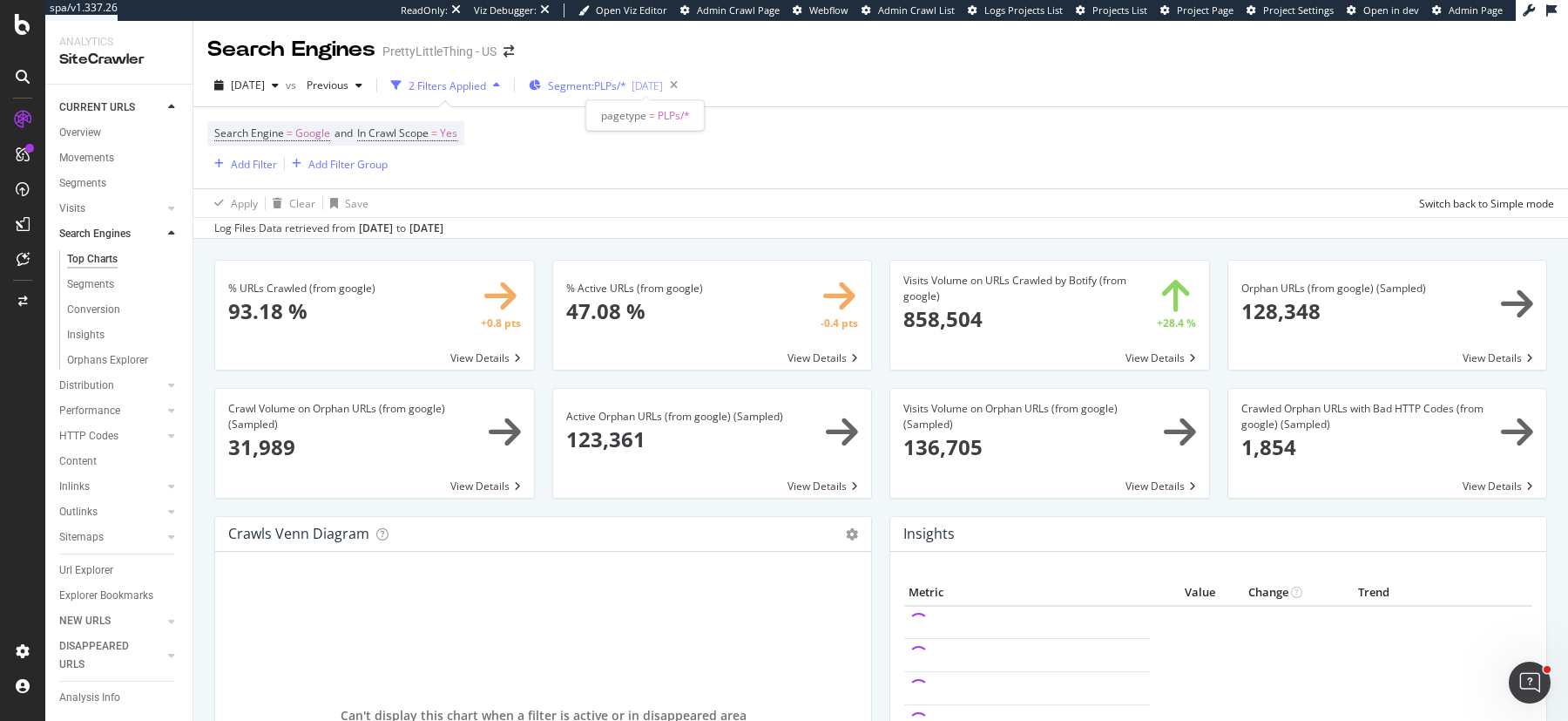
click at [624, 90] on span "Segment: PLPs/*" at bounding box center [587, 85] width 78 height 15
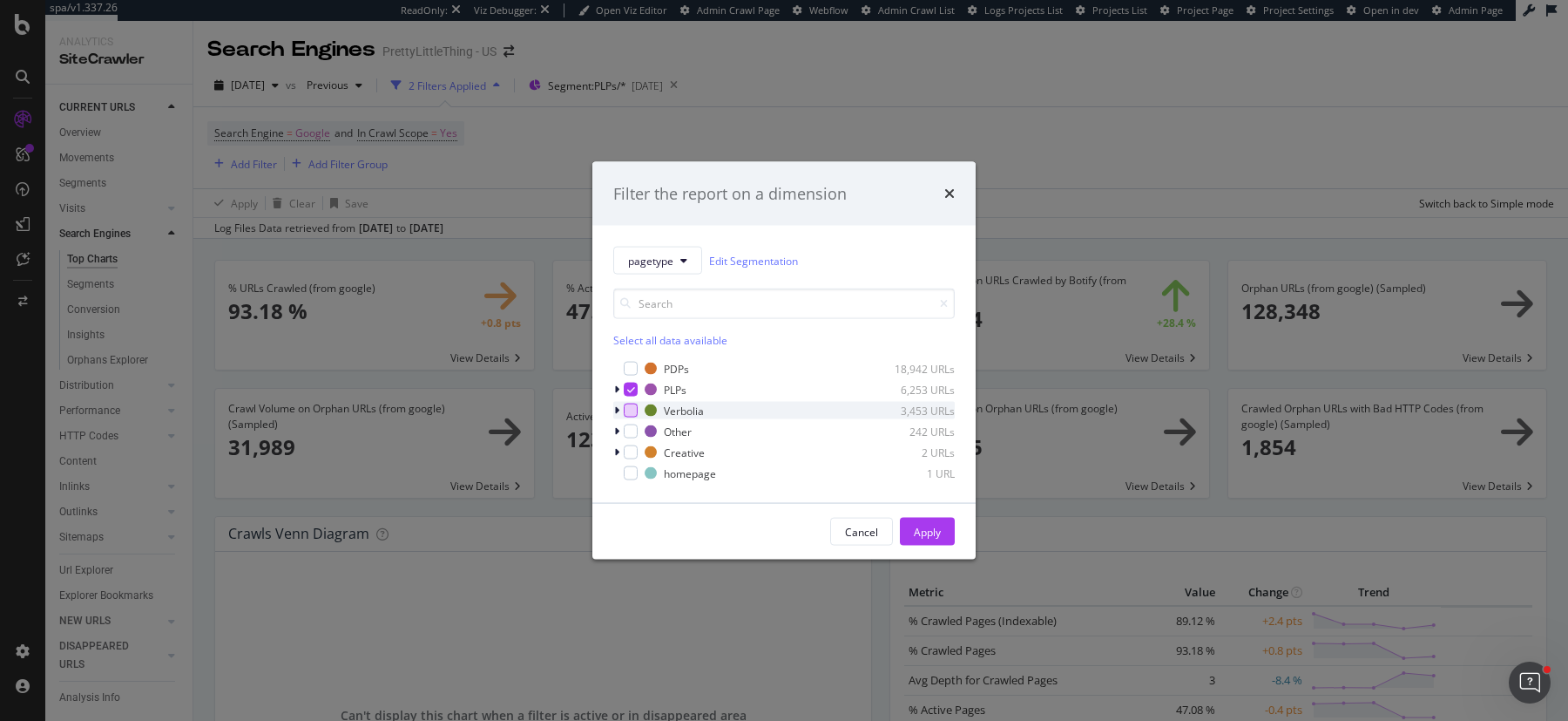
click at [628, 405] on div "modal" at bounding box center [631, 411] width 14 height 14
click at [630, 388] on icon "modal" at bounding box center [631, 389] width 8 height 9
click at [931, 524] on div "Apply" at bounding box center [927, 531] width 27 height 15
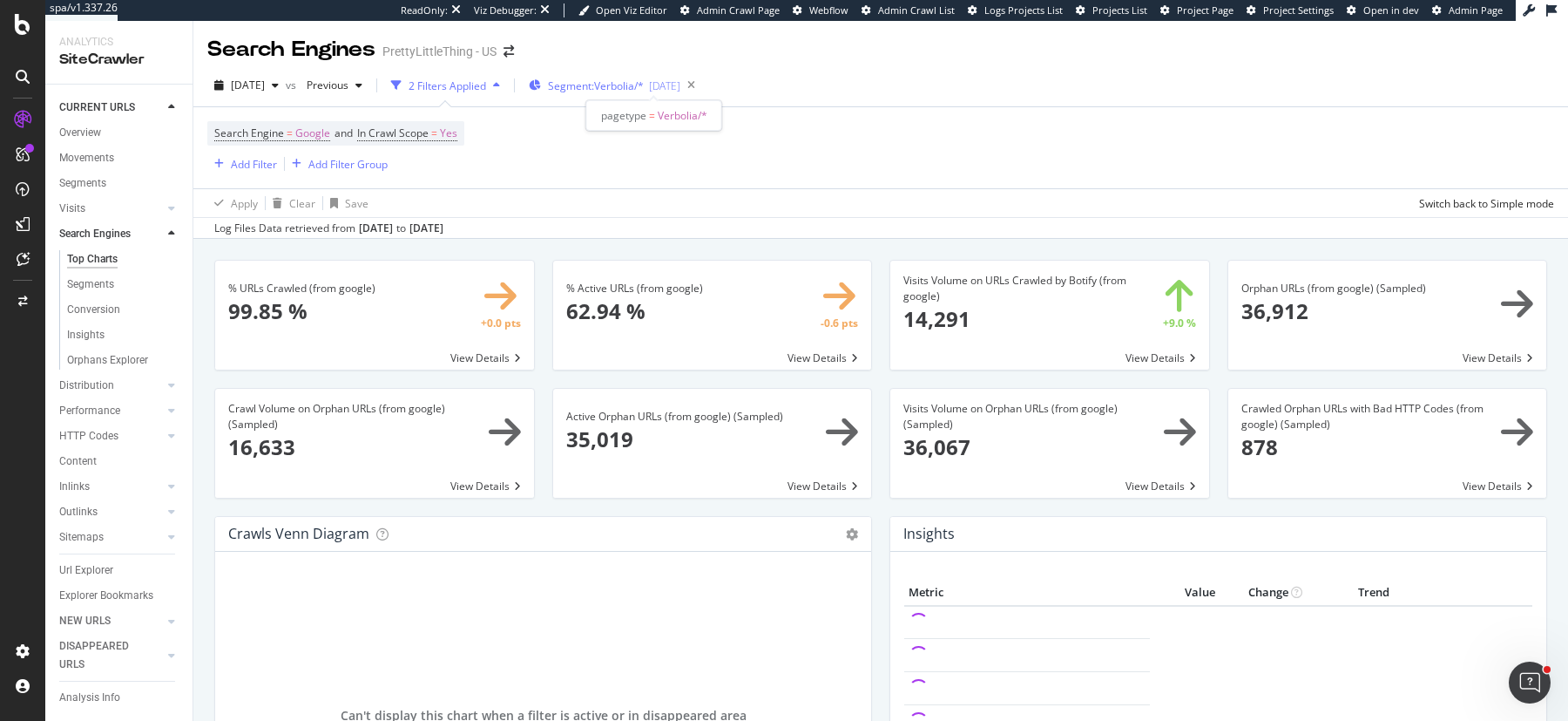
click at [644, 86] on span "Segment: Verbolia/*" at bounding box center [596, 85] width 96 height 15
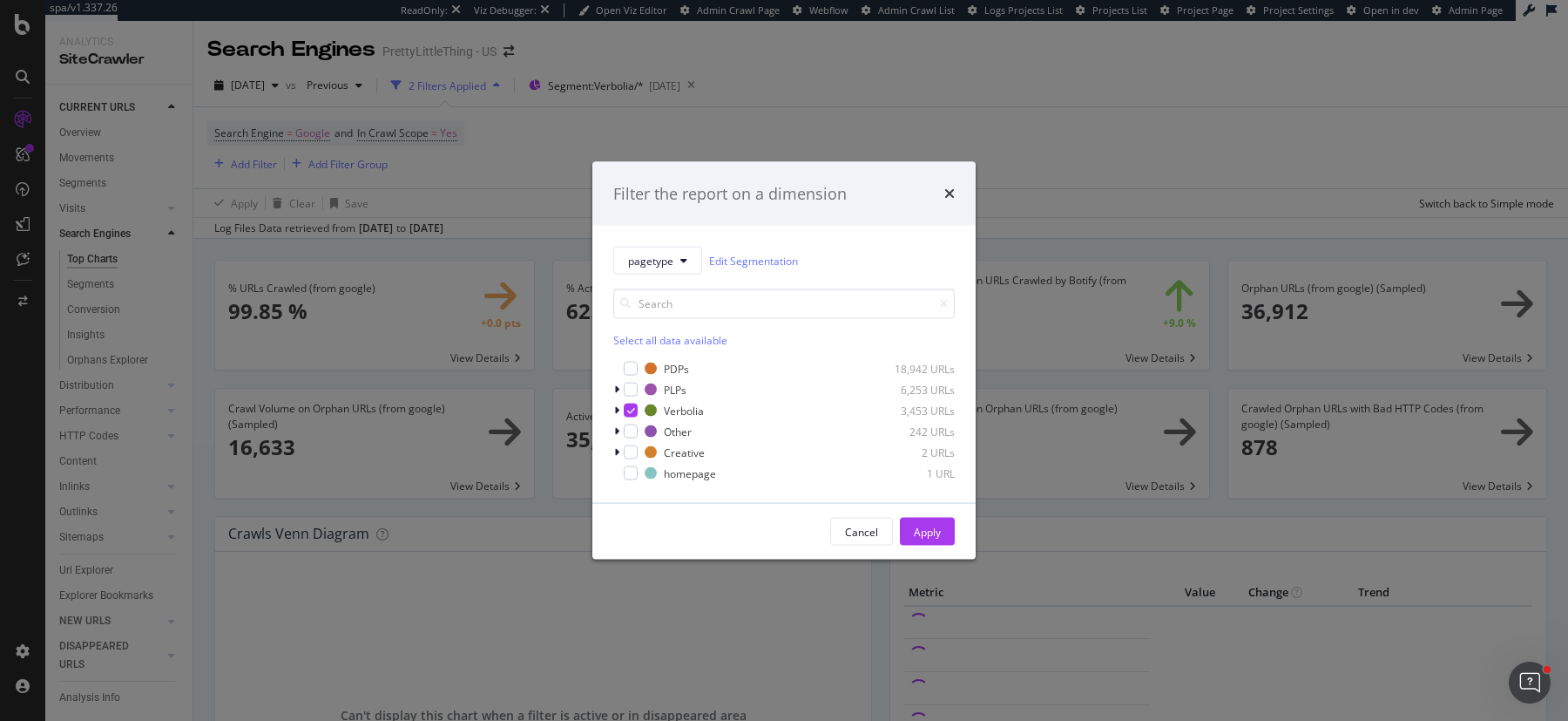
click at [631, 335] on div "Select all data available" at bounding box center [784, 341] width 341 height 15
click at [629, 372] on icon "modal" at bounding box center [631, 369] width 8 height 9
click at [631, 395] on div "modal" at bounding box center [631, 390] width 14 height 14
click at [631, 411] on icon "modal" at bounding box center [631, 411] width 8 height 9
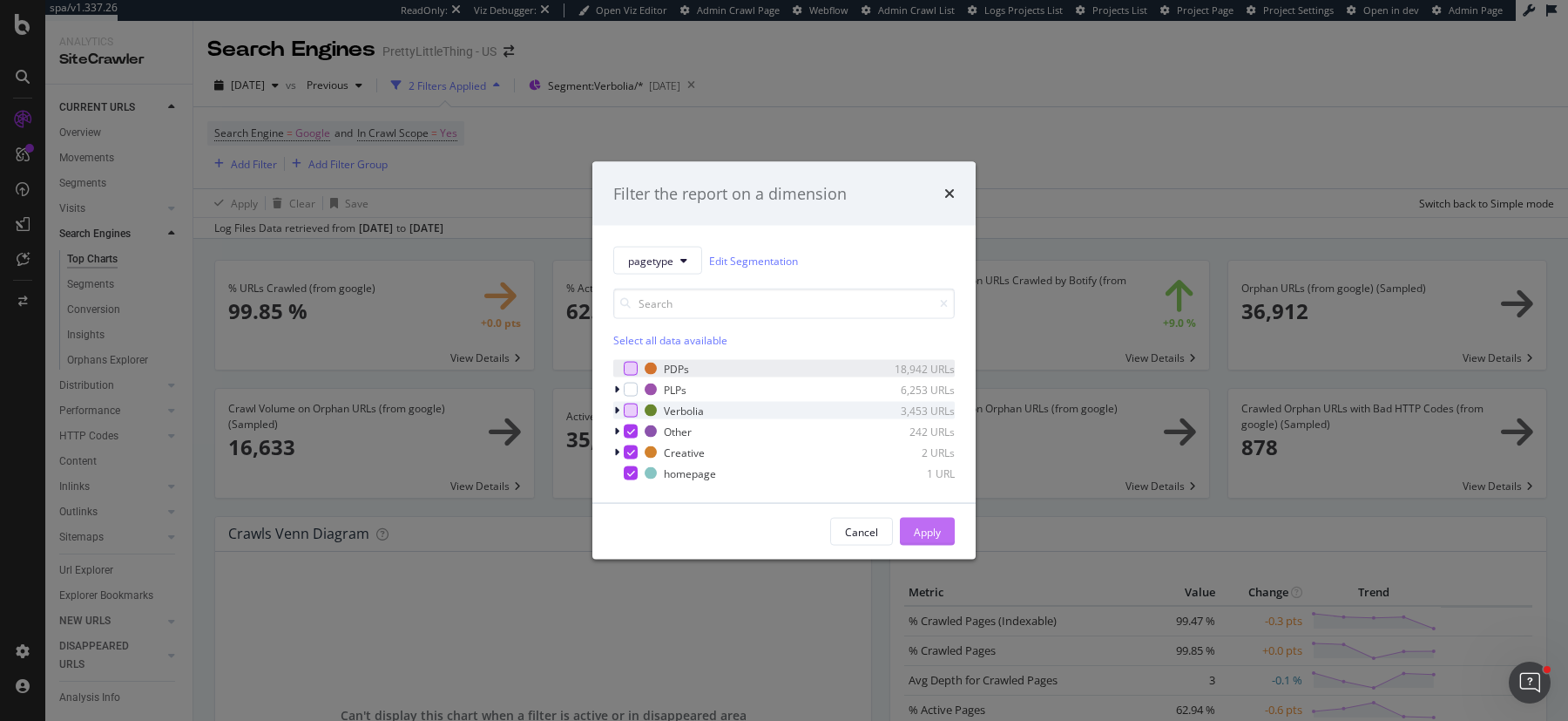
click at [927, 533] on div "Apply" at bounding box center [927, 531] width 27 height 15
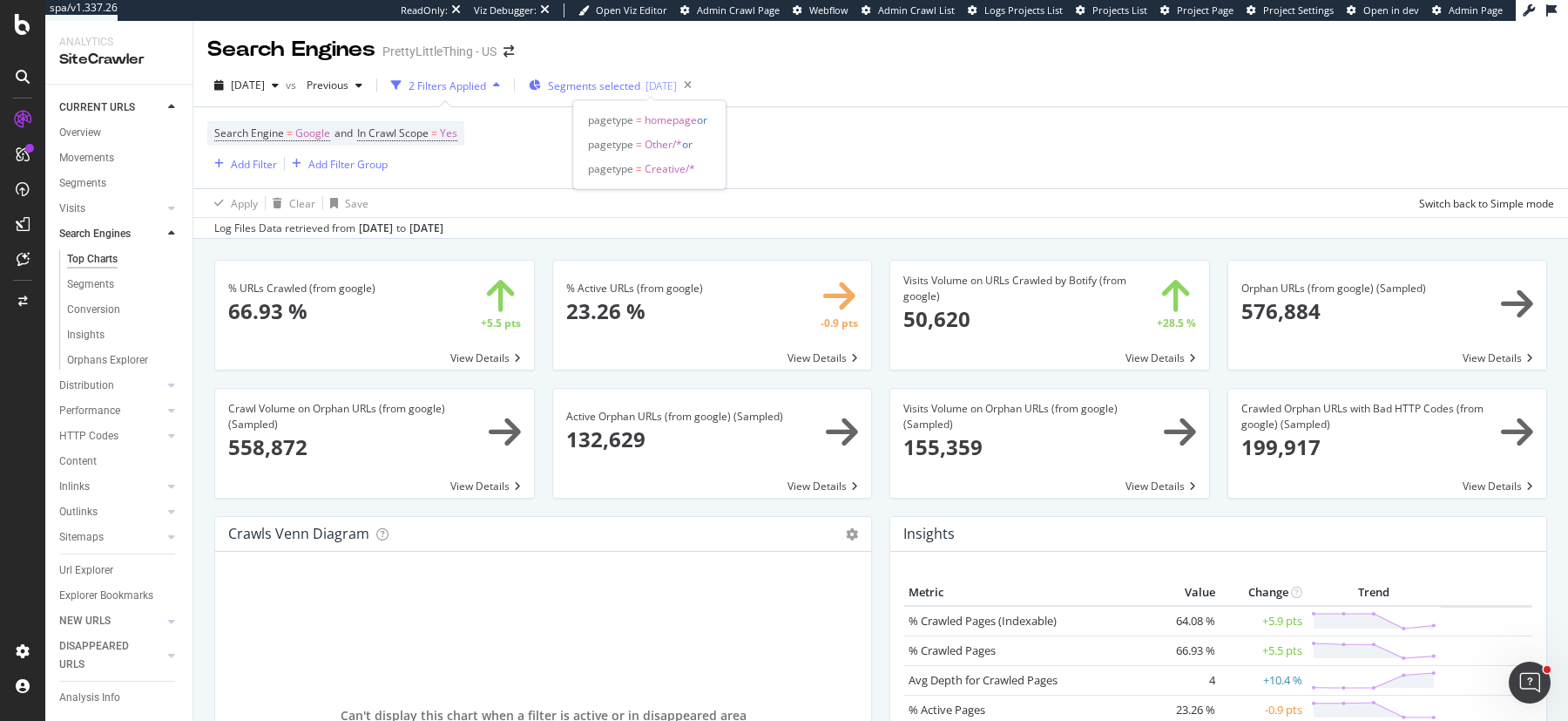
click at [618, 81] on span "Segments selected" at bounding box center [594, 85] width 92 height 15
